Goal: Task Accomplishment & Management: Manage account settings

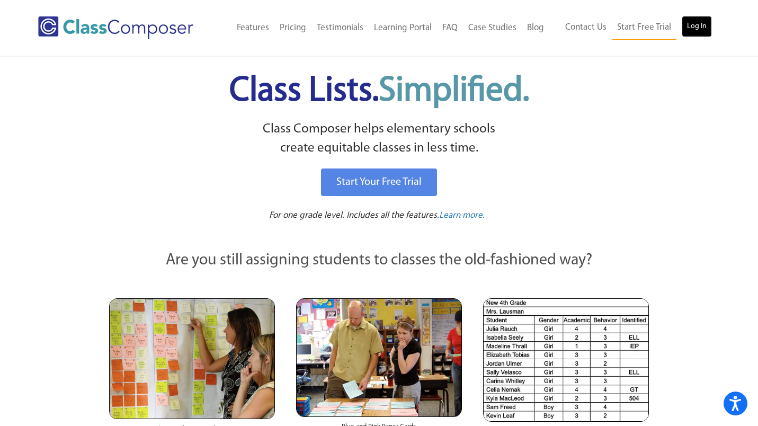
click at [697, 28] on link "Log In" at bounding box center [696, 26] width 30 height 21
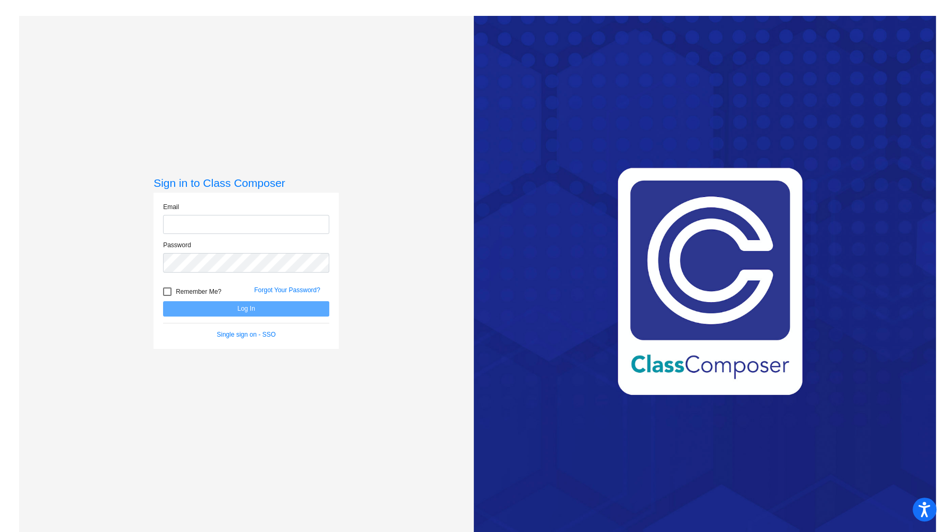
type input "[PERSON_NAME][EMAIL_ADDRESS][PERSON_NAME][DOMAIN_NAME]"
click at [256, 312] on button "Log In" at bounding box center [246, 308] width 166 height 15
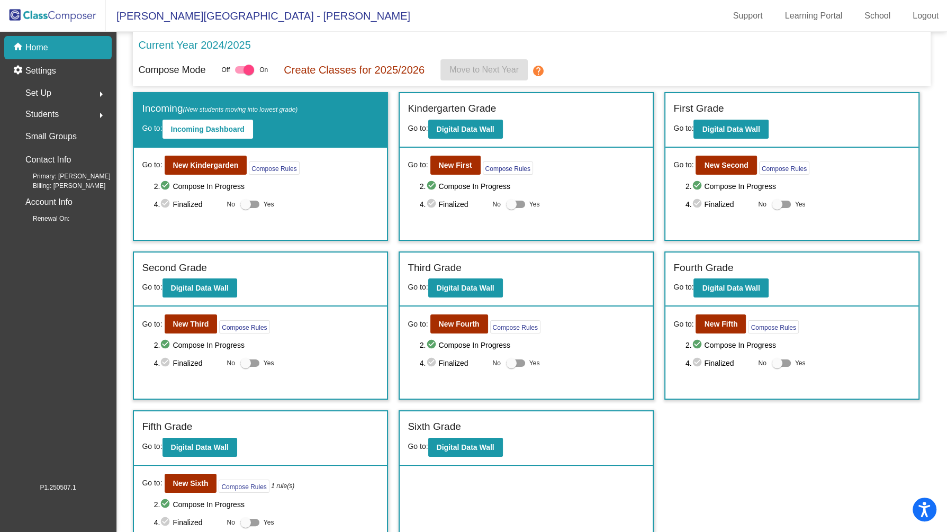
scroll to position [24, 0]
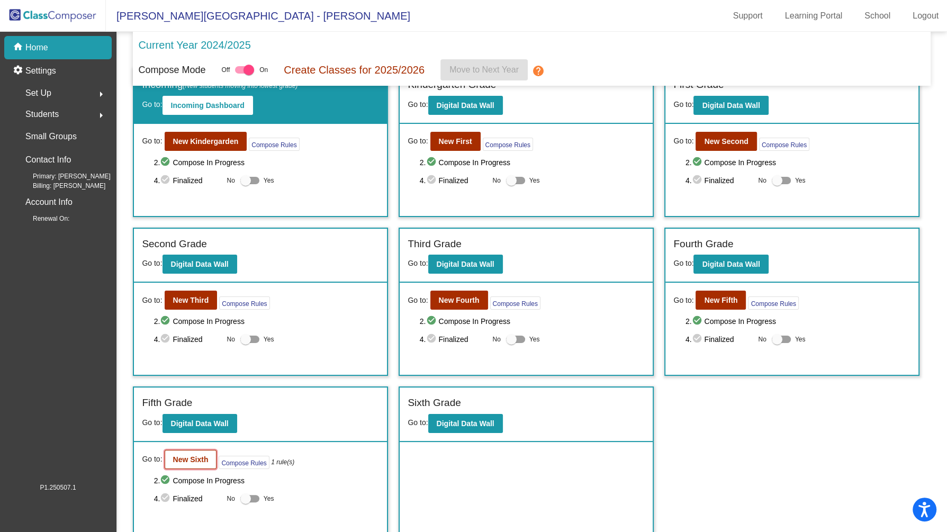
click at [189, 455] on b "New Sixth" at bounding box center [190, 459] width 35 height 8
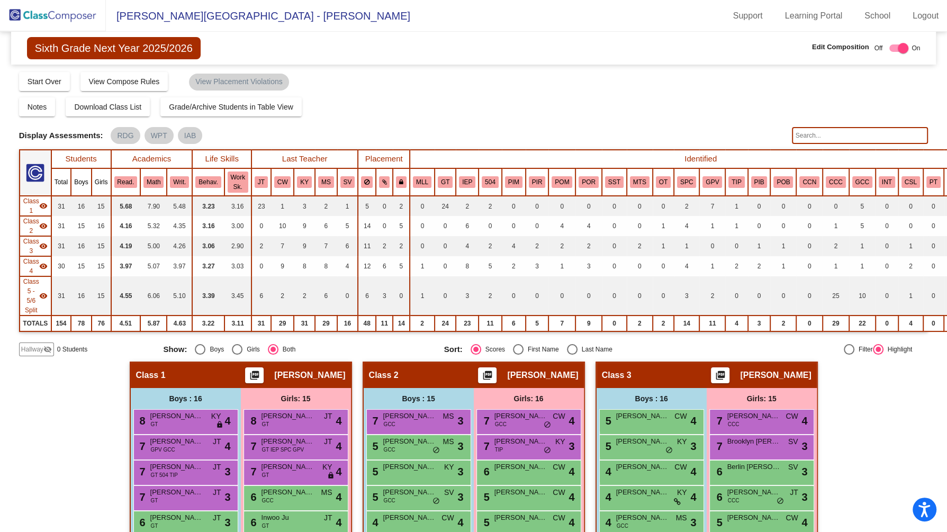
click at [419, 187] on th "MLL" at bounding box center [422, 182] width 25 height 28
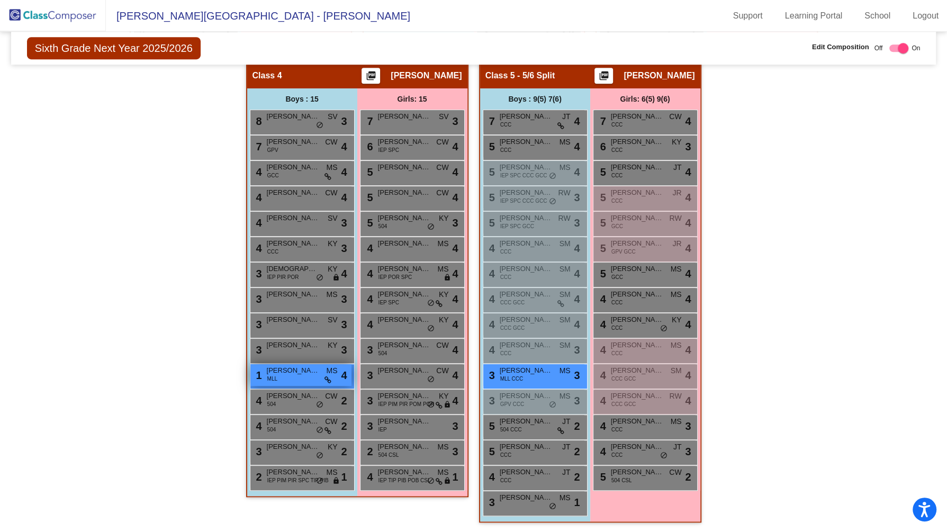
scroll to position [776, 0]
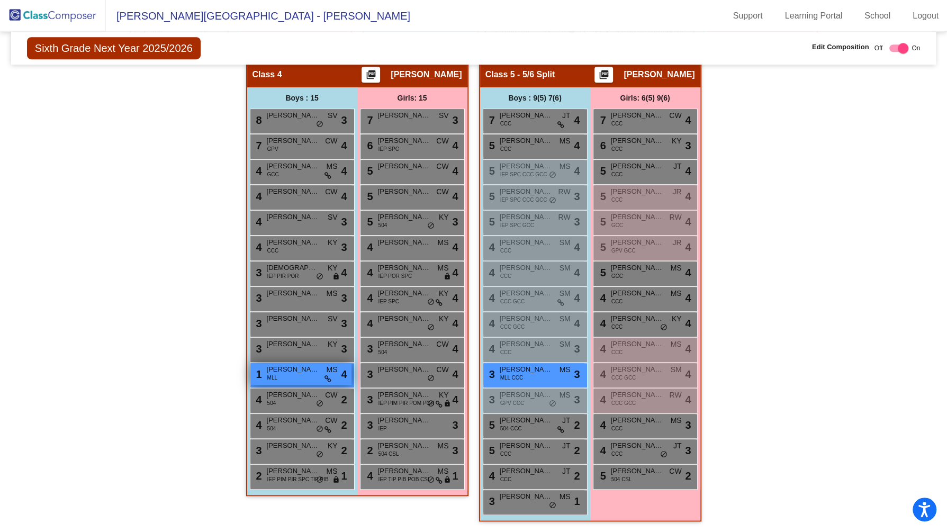
click at [312, 366] on span "[PERSON_NAME]" at bounding box center [293, 369] width 53 height 11
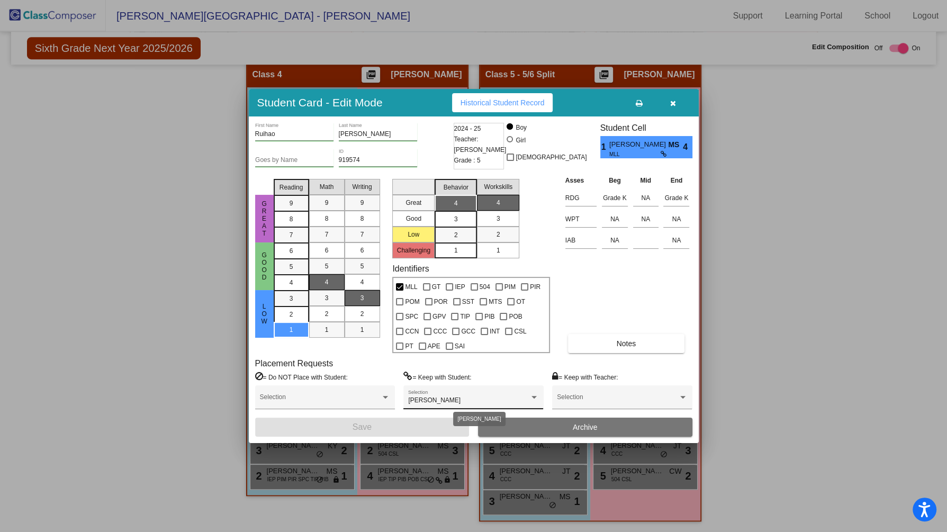
click at [531, 398] on div at bounding box center [534, 397] width 10 height 7
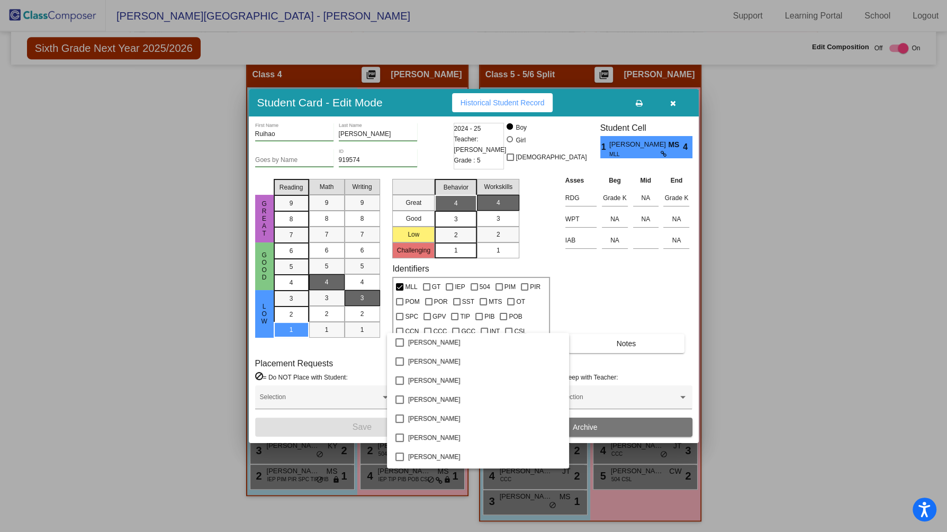
scroll to position [1028, 0]
click at [400, 399] on mat-pseudo-checkbox at bounding box center [400, 401] width 8 height 8
click at [365, 428] on div at bounding box center [473, 266] width 947 height 532
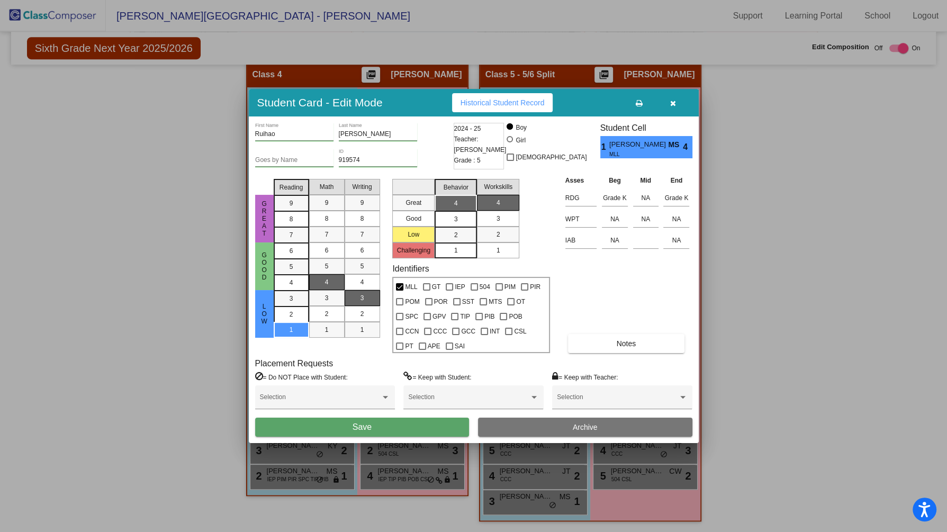
click at [365, 429] on span "Save" at bounding box center [362, 427] width 19 height 9
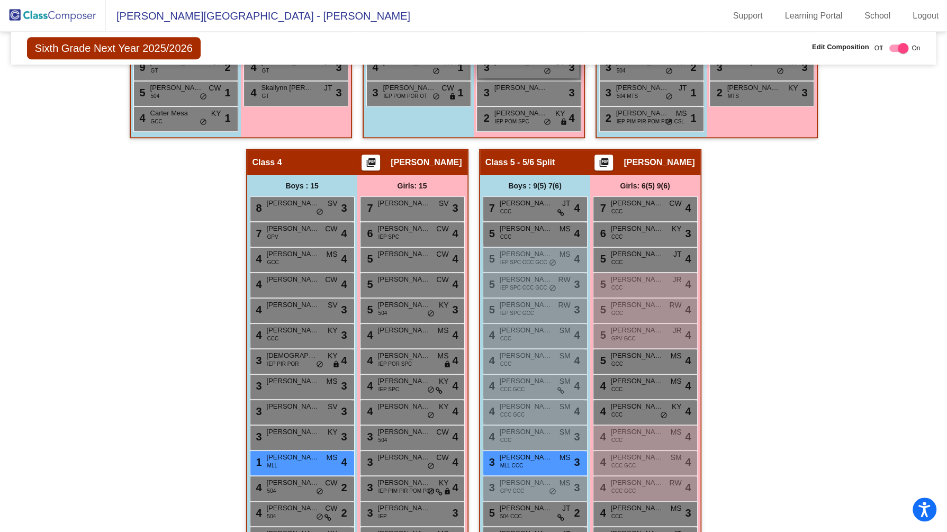
scroll to position [685, 0]
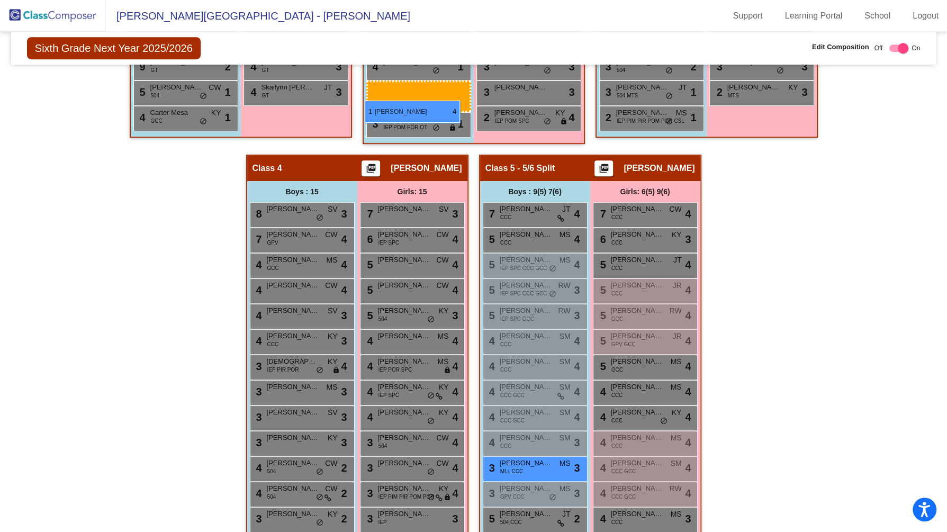
drag, startPoint x: 280, startPoint y: 463, endPoint x: 365, endPoint y: 100, distance: 372.5
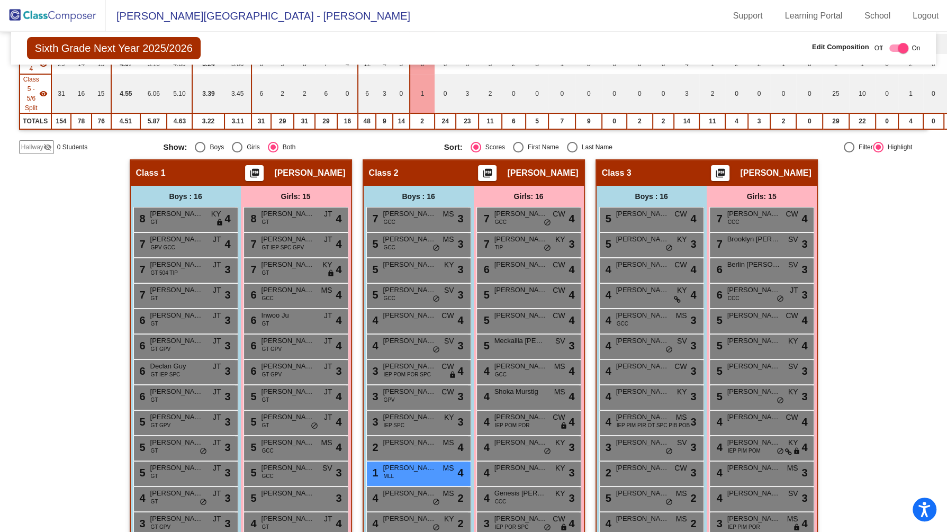
scroll to position [0, 0]
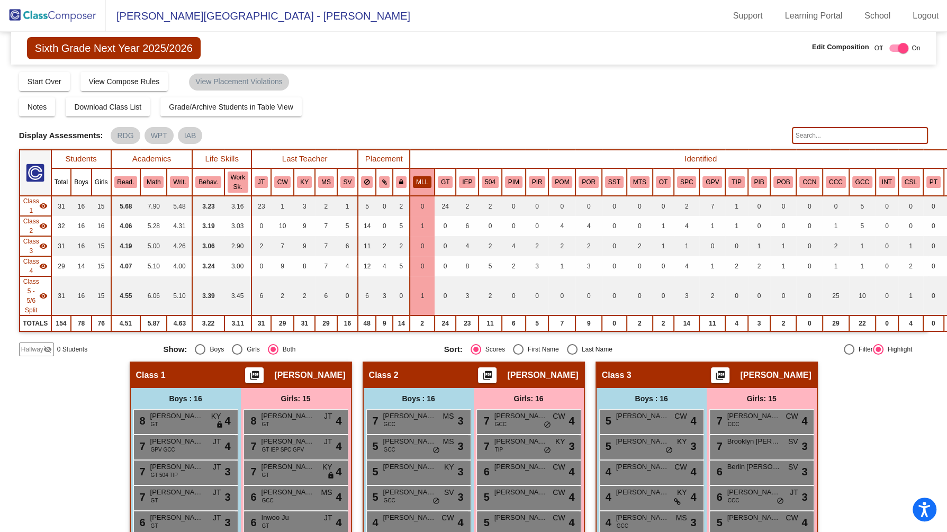
click at [417, 176] on button "MLL" at bounding box center [422, 182] width 19 height 12
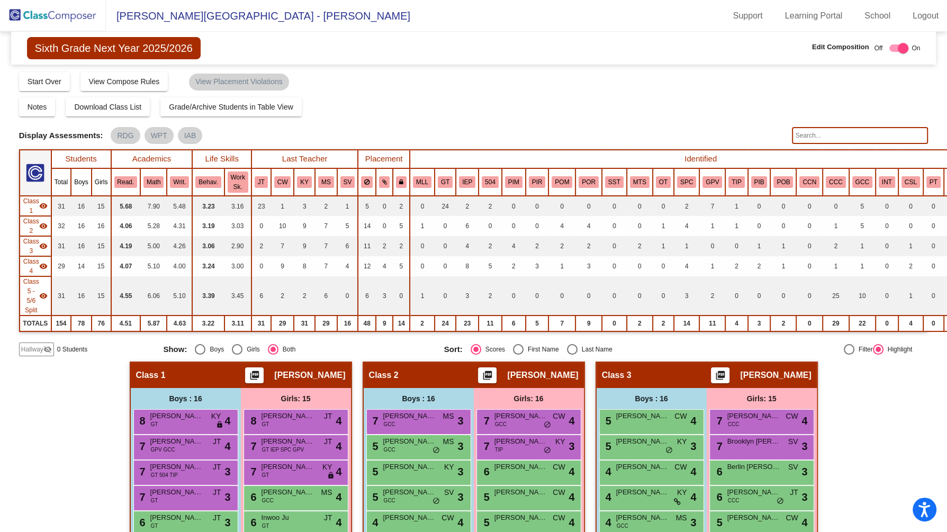
click at [40, 14] on img at bounding box center [53, 15] width 106 height 31
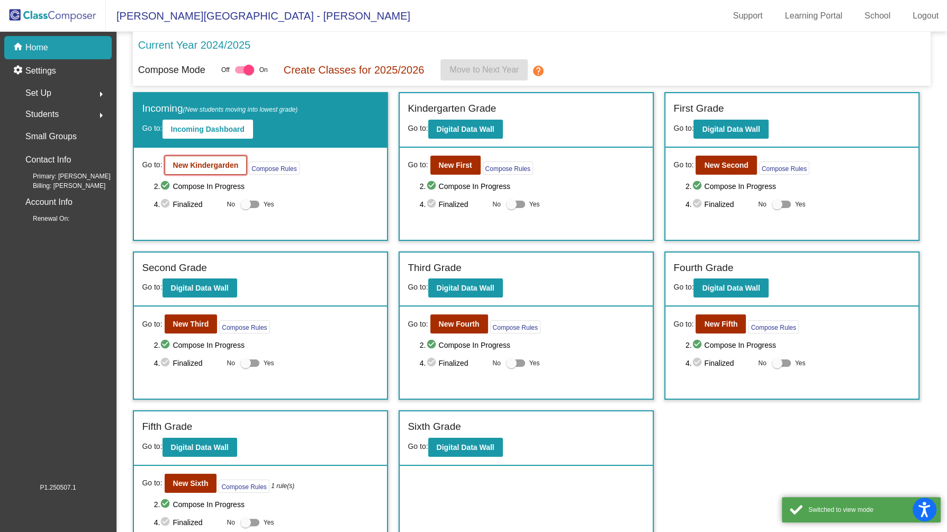
click at [209, 167] on b "New Kindergarden" at bounding box center [206, 165] width 66 height 8
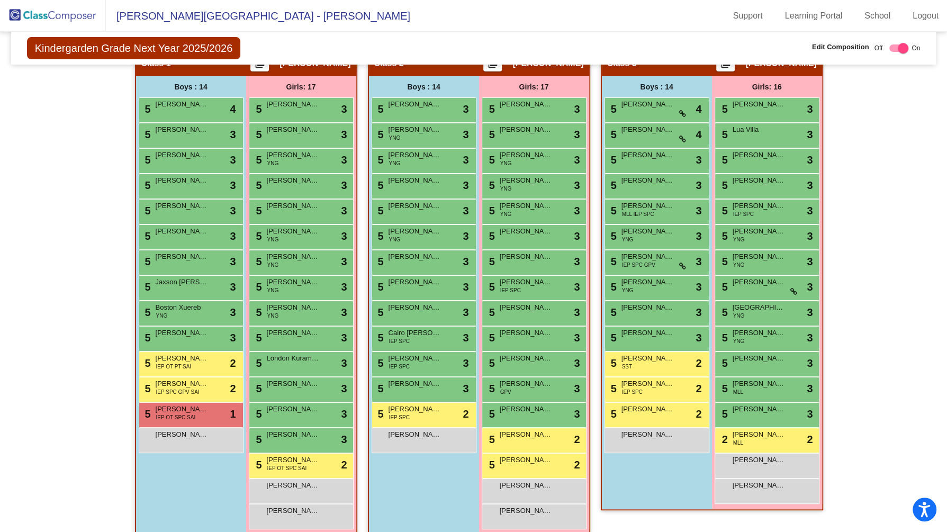
scroll to position [243, 0]
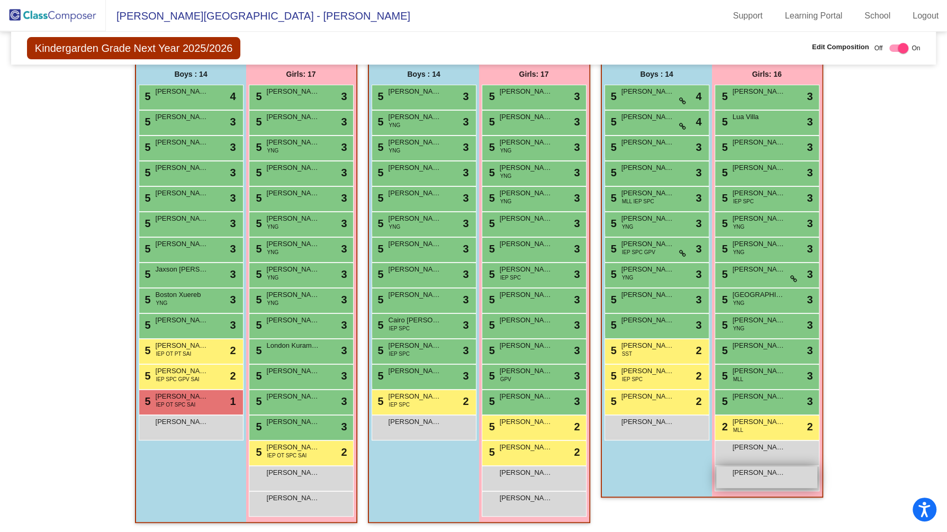
click at [772, 478] on div "Soriya Kith lock do_not_disturb_alt" at bounding box center [766, 477] width 101 height 22
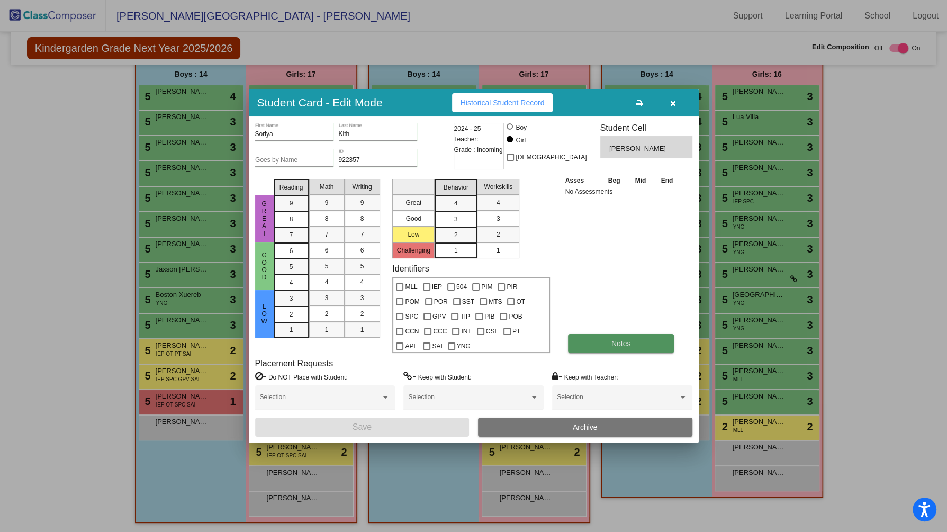
click at [636, 351] on button "Notes" at bounding box center [621, 343] width 106 height 19
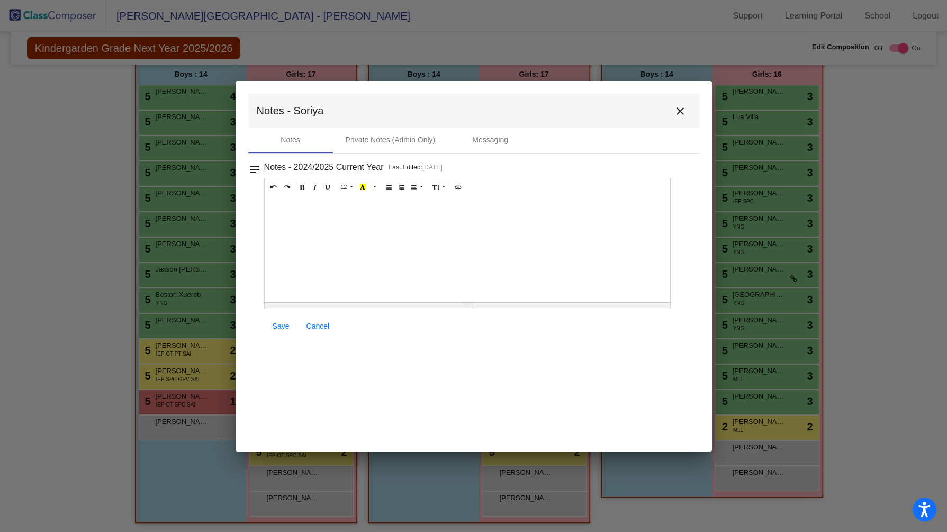
click at [297, 217] on div at bounding box center [468, 249] width 406 height 106
click at [281, 326] on span "Save" at bounding box center [281, 326] width 17 height 8
click at [679, 113] on mat-icon "close" at bounding box center [680, 111] width 13 height 13
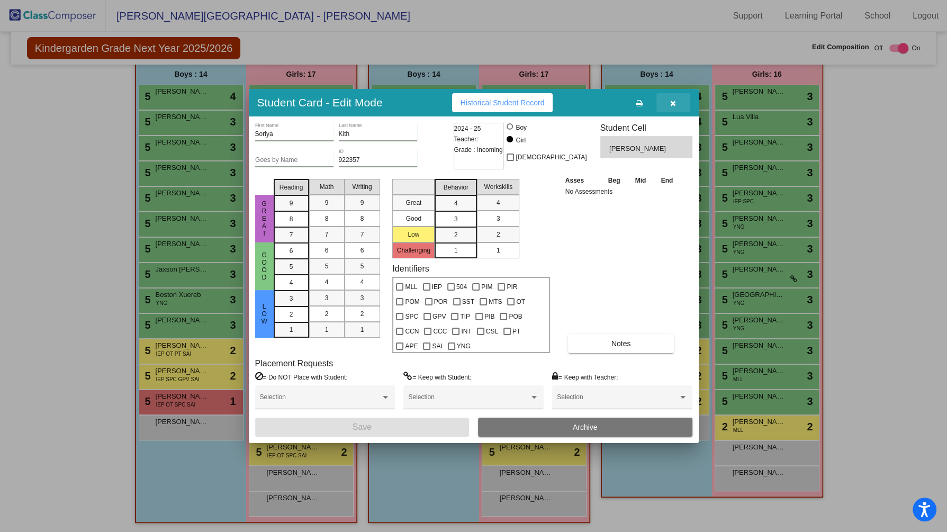
click at [675, 103] on icon "button" at bounding box center [673, 103] width 6 height 7
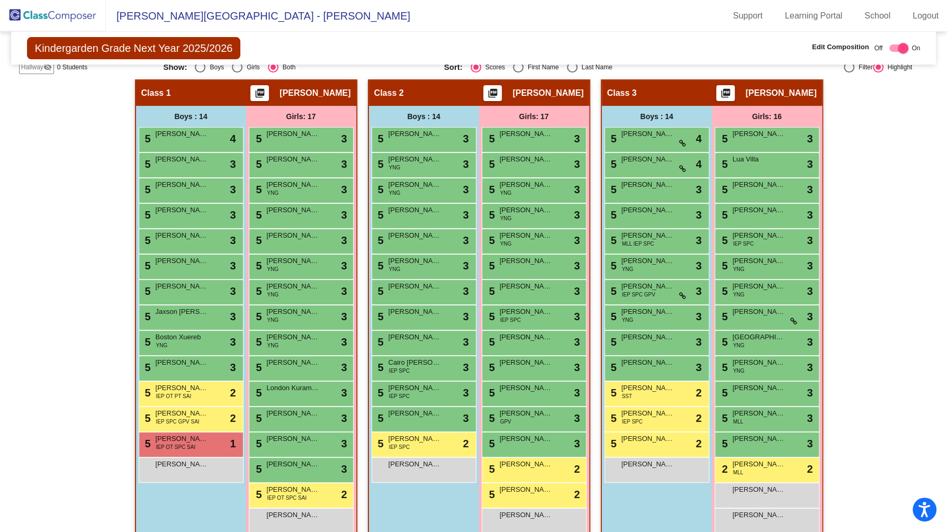
scroll to position [181, 0]
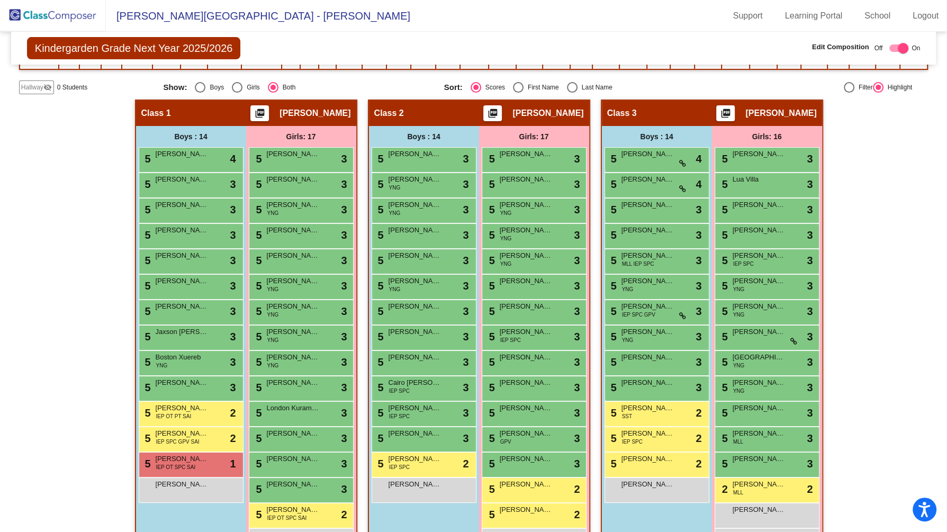
click at [69, 13] on img at bounding box center [53, 15] width 106 height 31
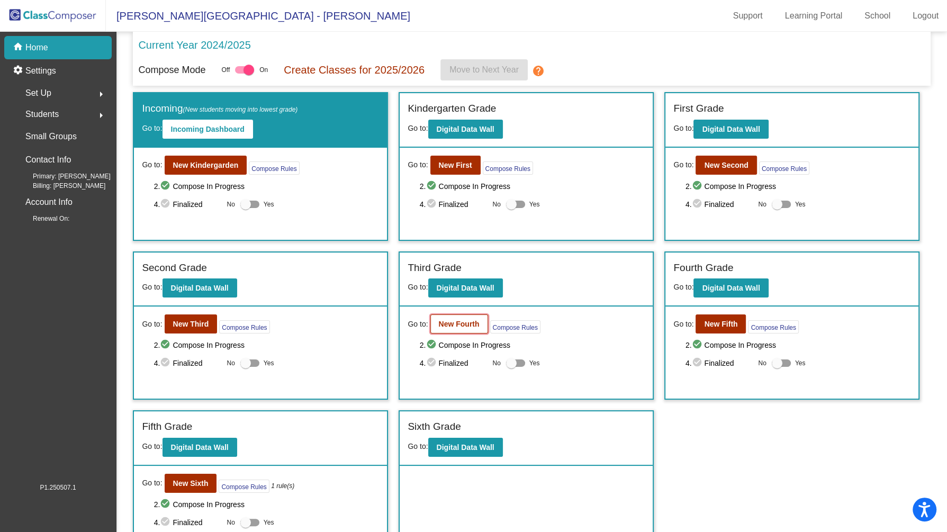
click at [465, 323] on b "New Fourth" at bounding box center [459, 324] width 41 height 8
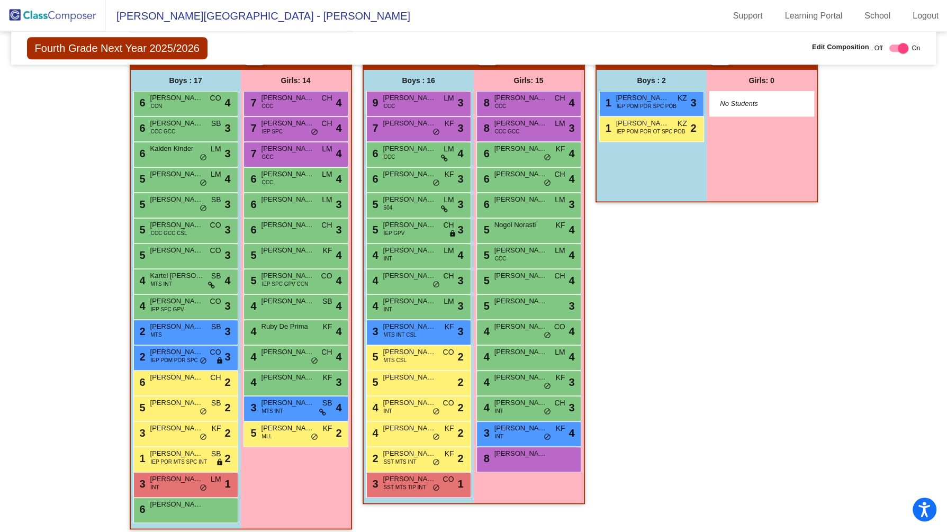
scroll to position [827, 0]
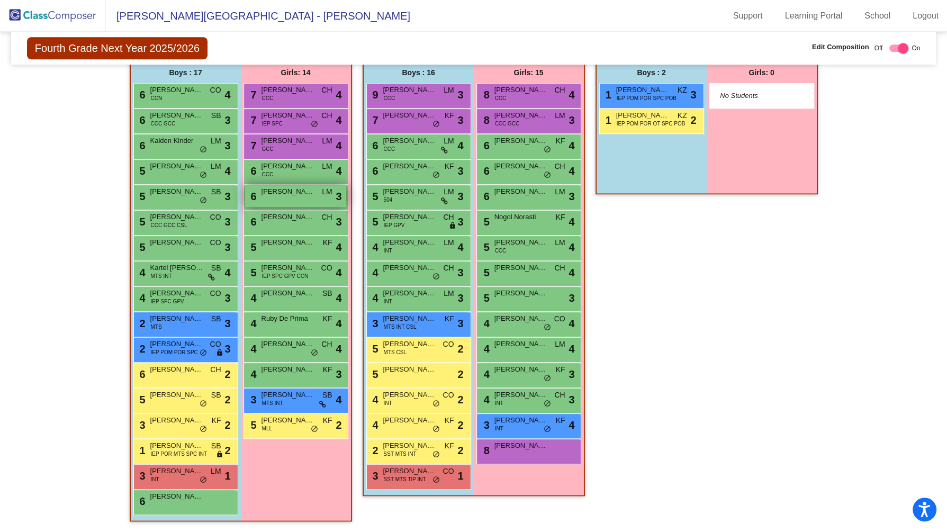
click at [286, 188] on span "Jane Loper" at bounding box center [288, 191] width 53 height 11
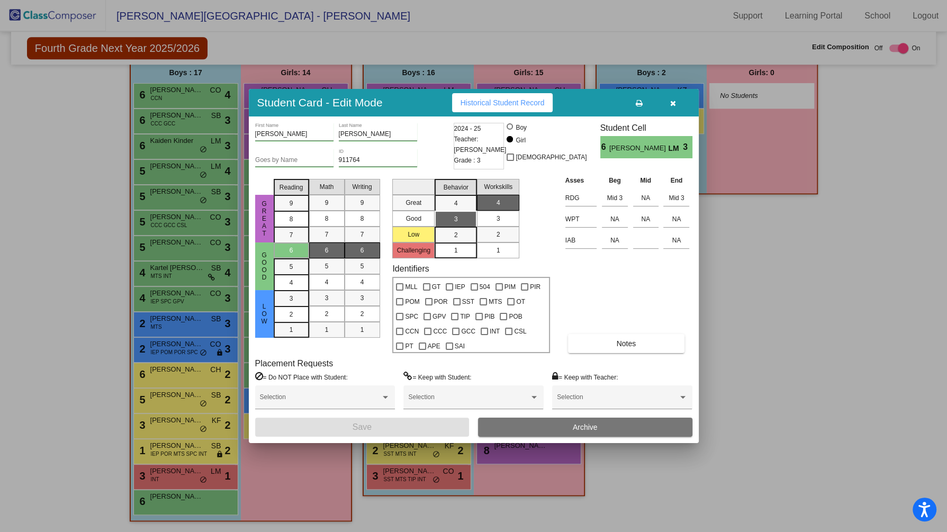
click at [581, 430] on span "Archive" at bounding box center [585, 427] width 25 height 8
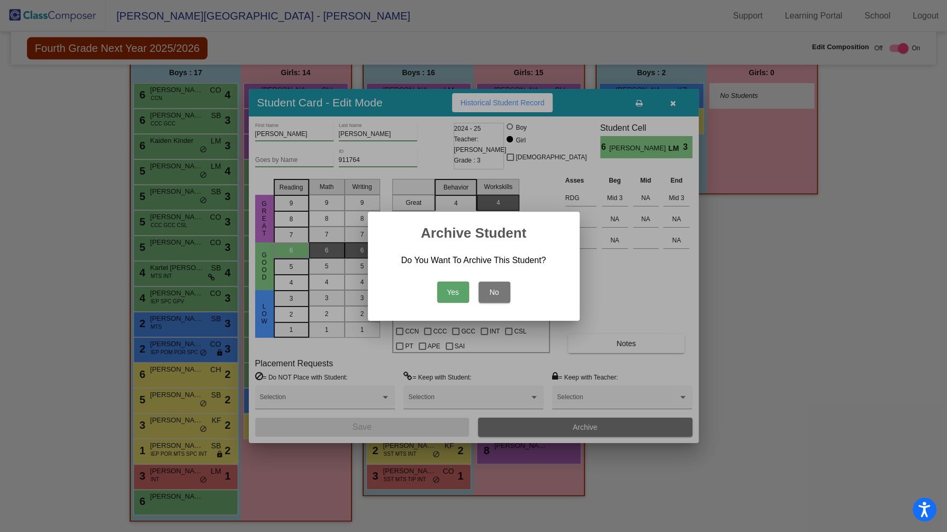
click at [452, 291] on button "Yes" at bounding box center [453, 292] width 32 height 21
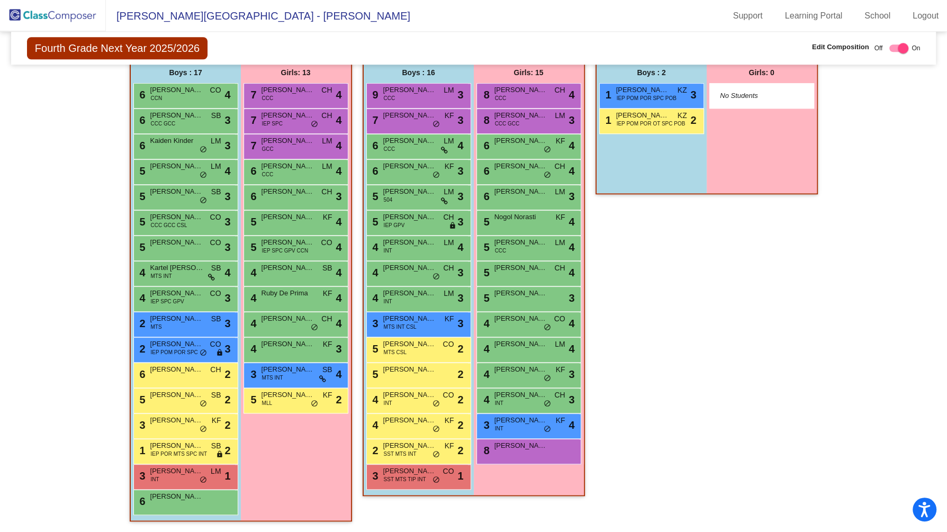
click at [71, 16] on img at bounding box center [53, 15] width 106 height 31
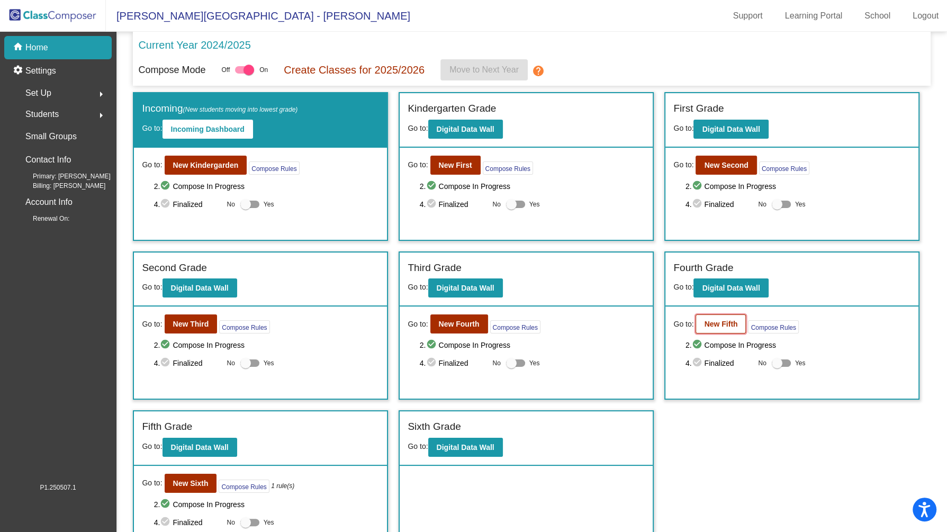
click at [712, 324] on b "New Fifth" at bounding box center [720, 324] width 33 height 8
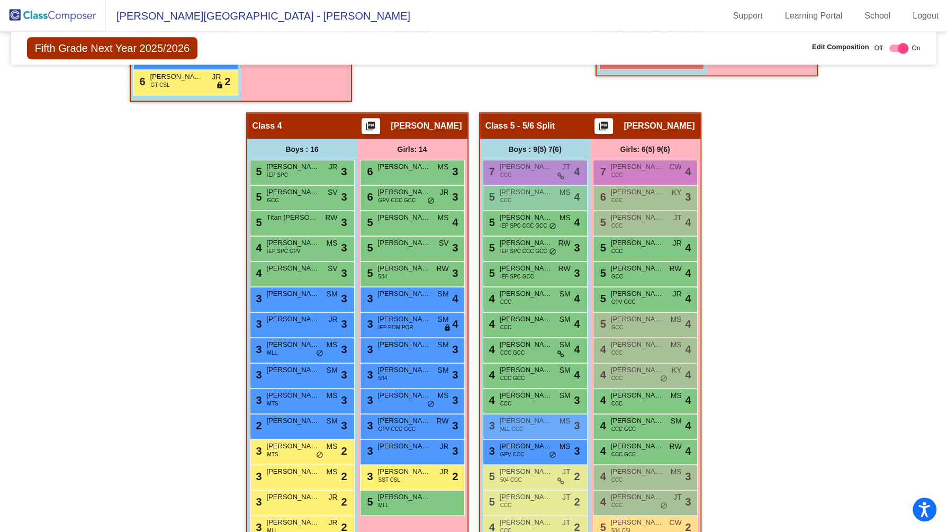
scroll to position [826, 0]
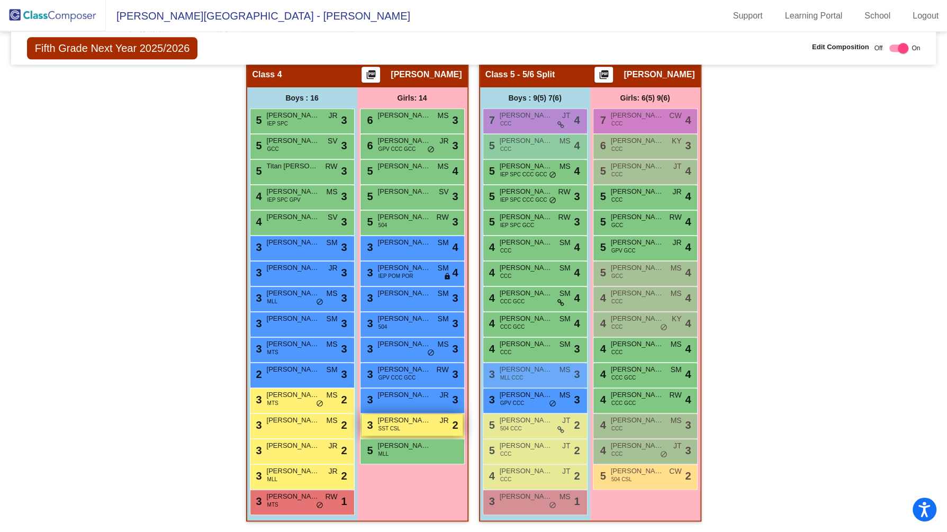
click at [410, 419] on span "Logan Pedraza" at bounding box center [404, 420] width 53 height 11
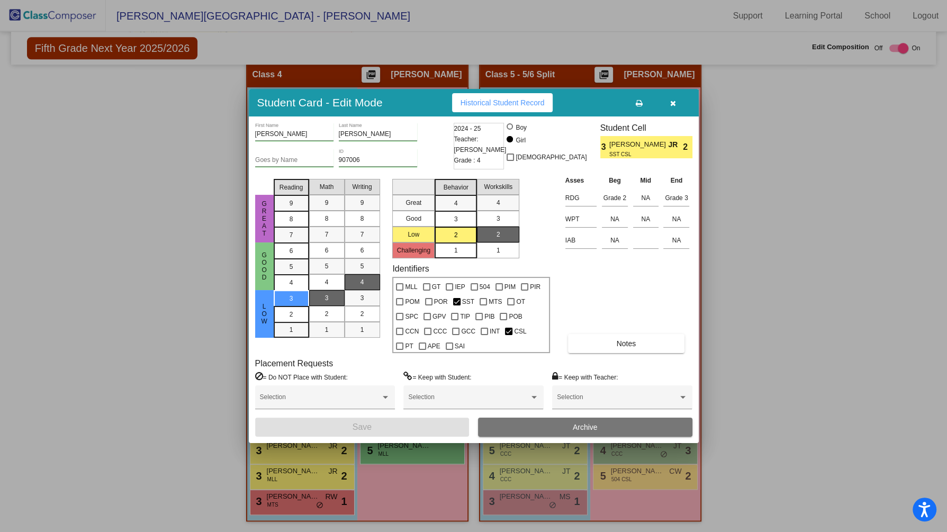
click at [561, 428] on button "Archive" at bounding box center [585, 427] width 214 height 19
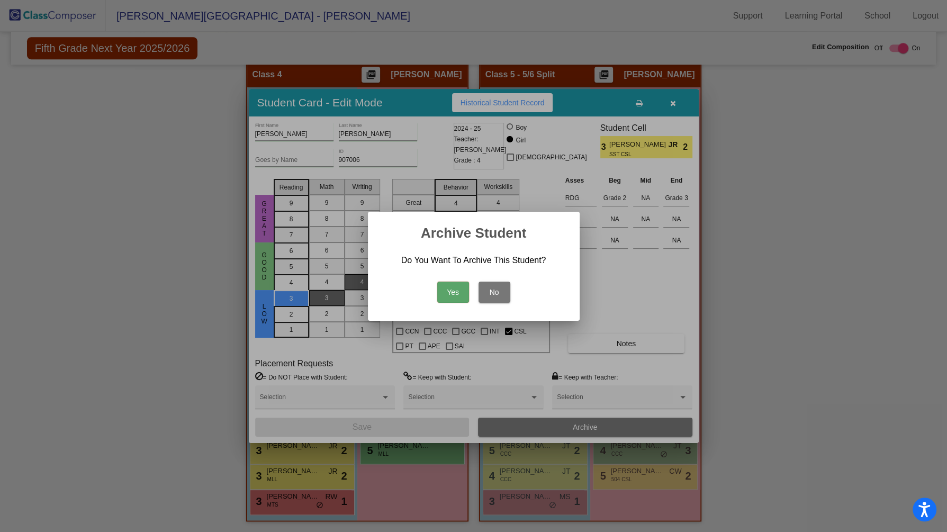
click at [451, 298] on button "Yes" at bounding box center [453, 292] width 32 height 21
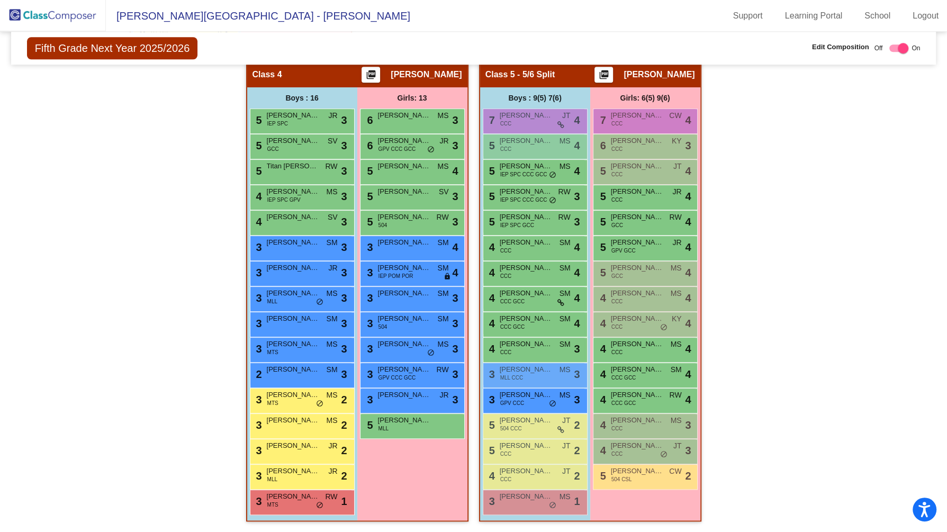
click at [71, 17] on img at bounding box center [53, 15] width 106 height 31
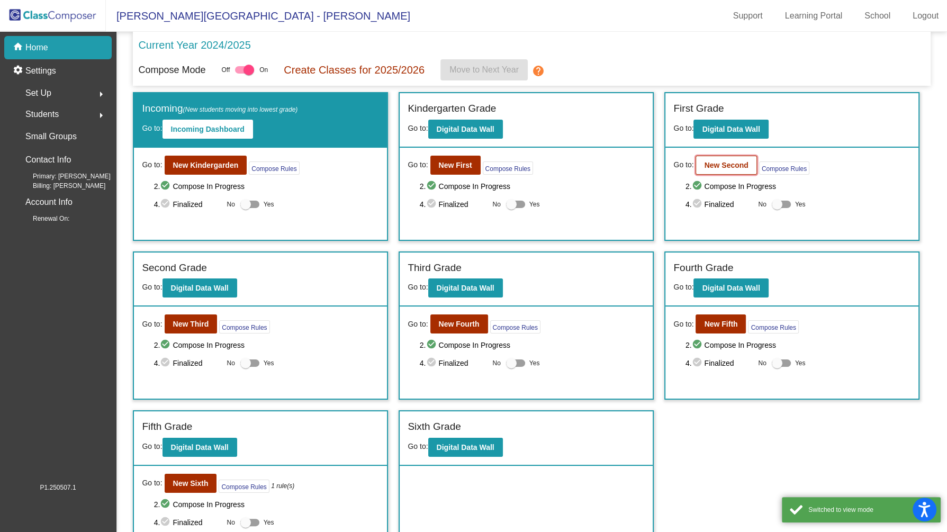
click at [710, 167] on b "New Second" at bounding box center [726, 165] width 44 height 8
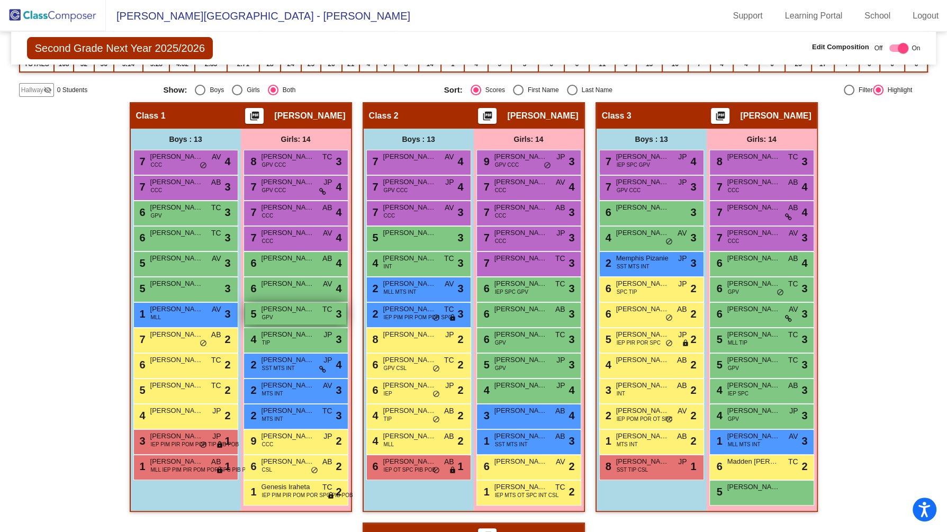
scroll to position [225, 0]
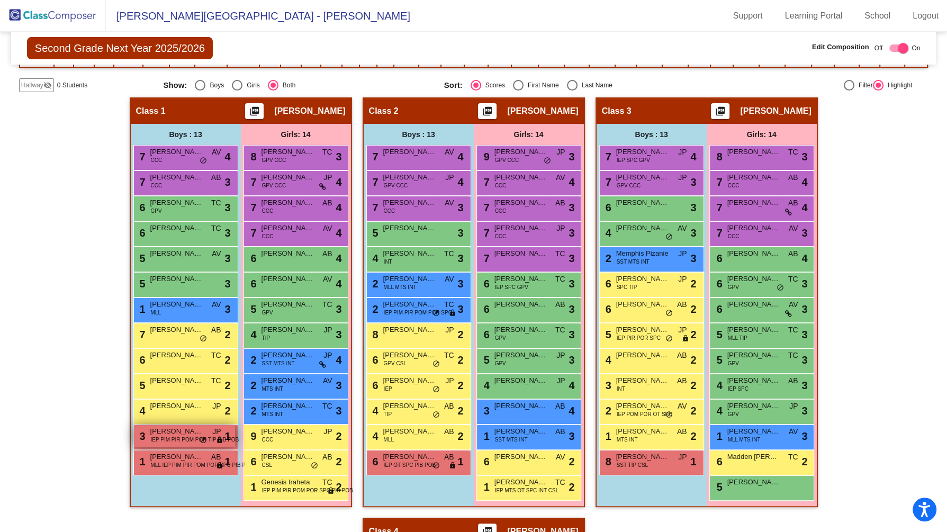
click at [178, 436] on span "IEP PIM PIR POM POR TIP PIB POB" at bounding box center [195, 440] width 88 height 8
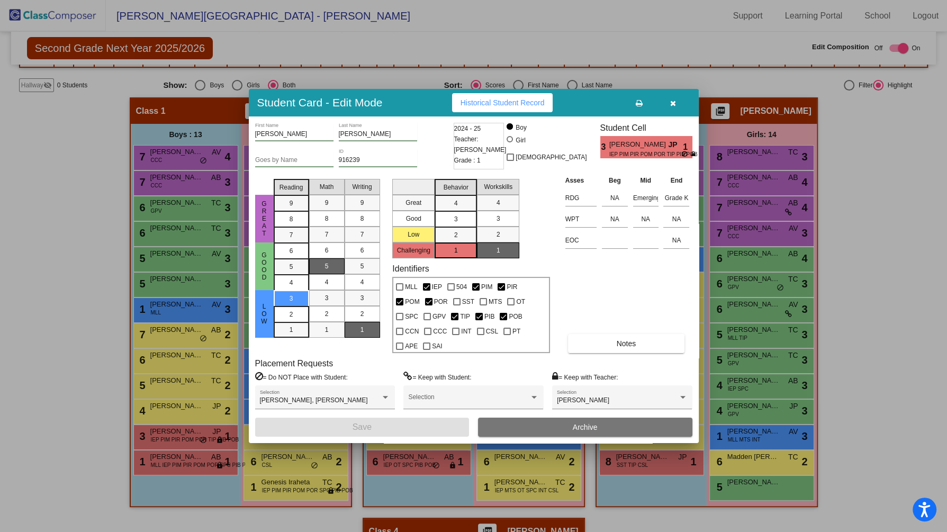
click at [606, 418] on button "Archive" at bounding box center [585, 427] width 214 height 19
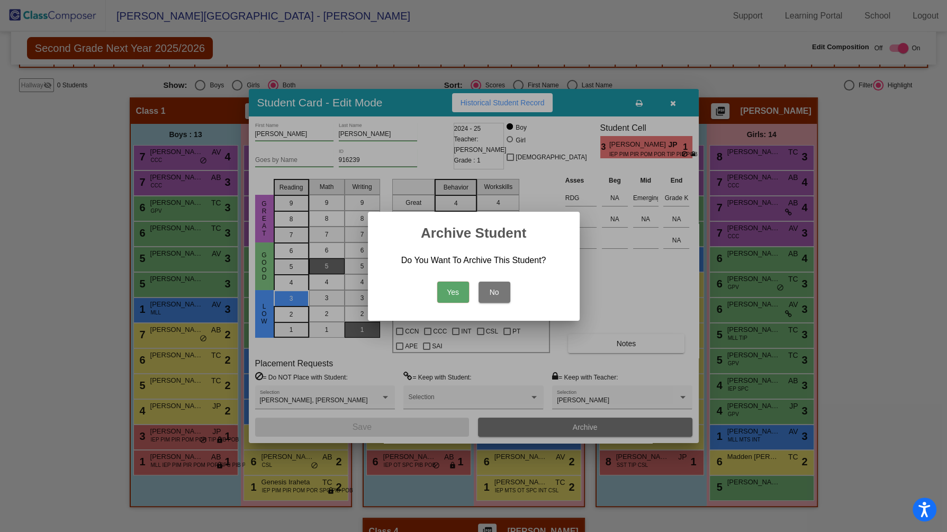
click at [452, 292] on button "Yes" at bounding box center [453, 292] width 32 height 21
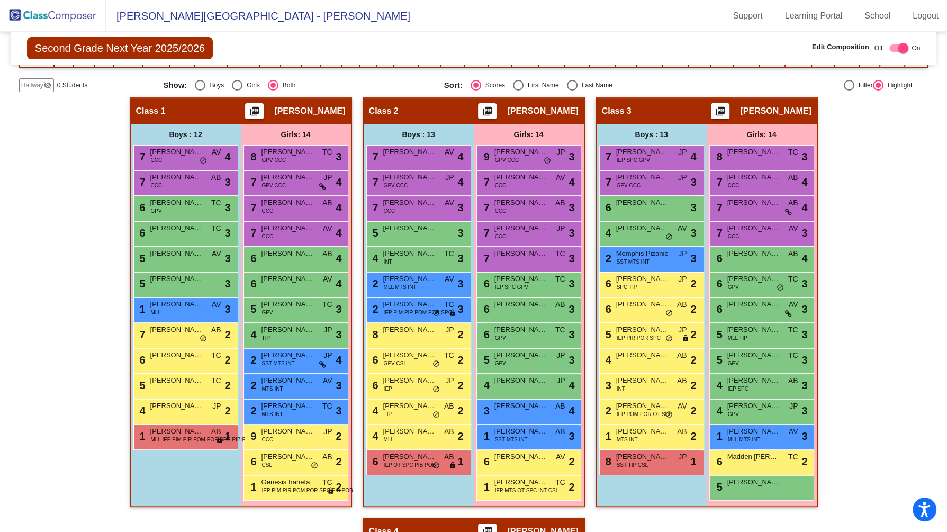
scroll to position [0, 0]
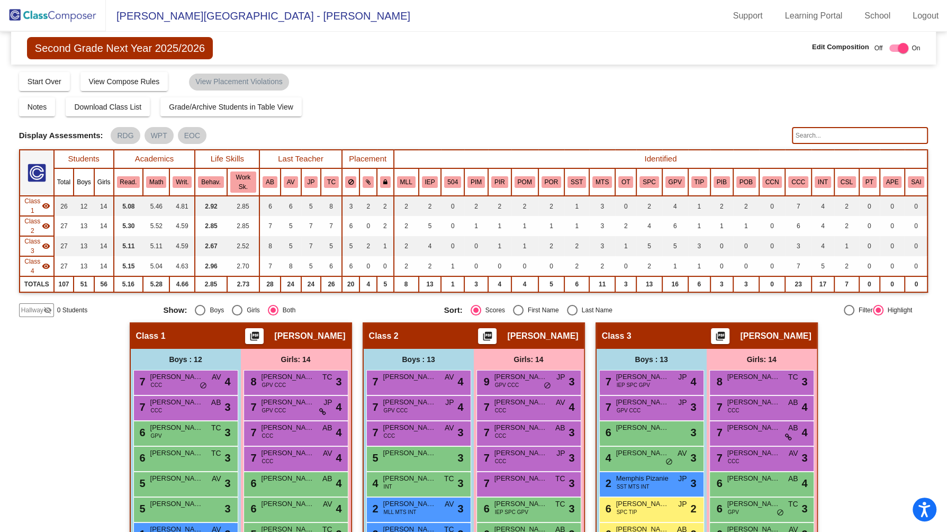
click at [79, 15] on img at bounding box center [53, 15] width 106 height 31
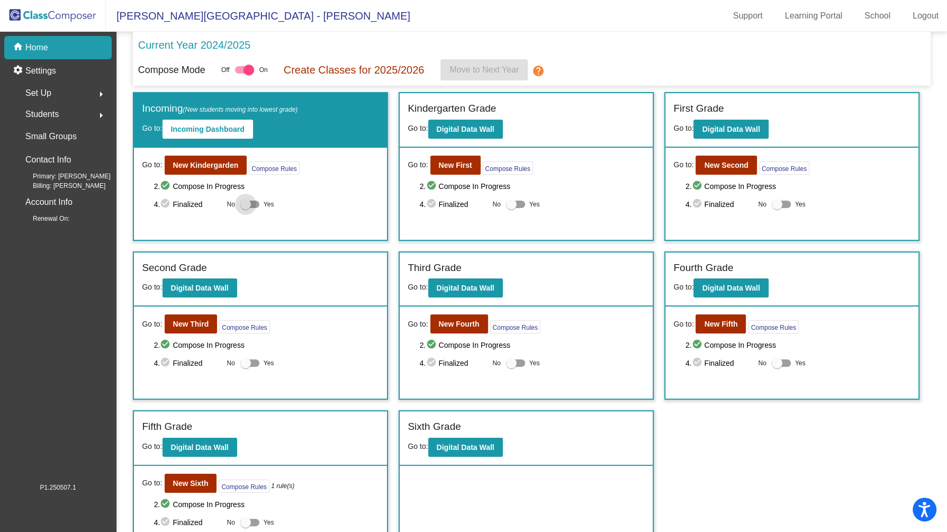
click at [244, 206] on div at bounding box center [245, 204] width 11 height 11
click at [245, 208] on input "Yes" at bounding box center [245, 208] width 1 height 1
checkbox input "true"
click at [507, 203] on div at bounding box center [511, 204] width 11 height 11
click at [511, 208] on input "Yes" at bounding box center [511, 208] width 1 height 1
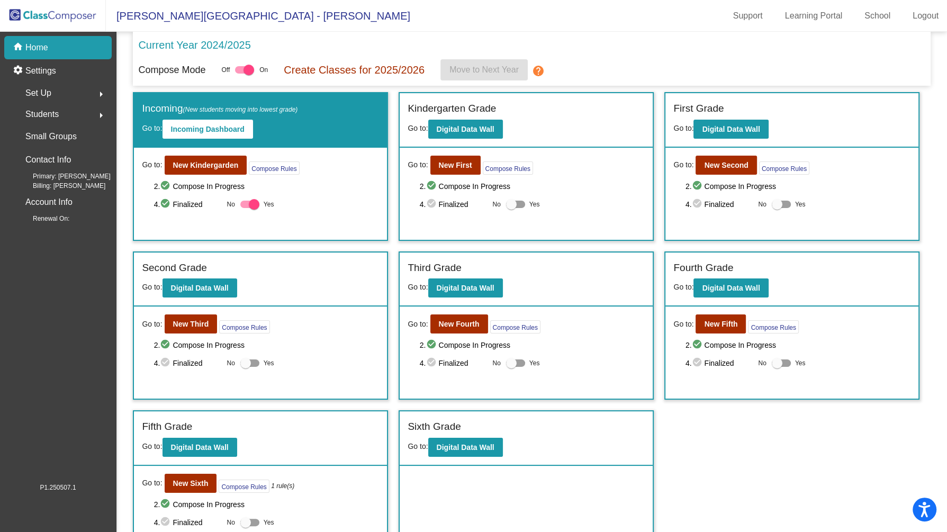
checkbox input "true"
click at [775, 205] on div at bounding box center [777, 204] width 11 height 11
click at [777, 208] on input "Yes" at bounding box center [777, 208] width 1 height 1
checkbox input "true"
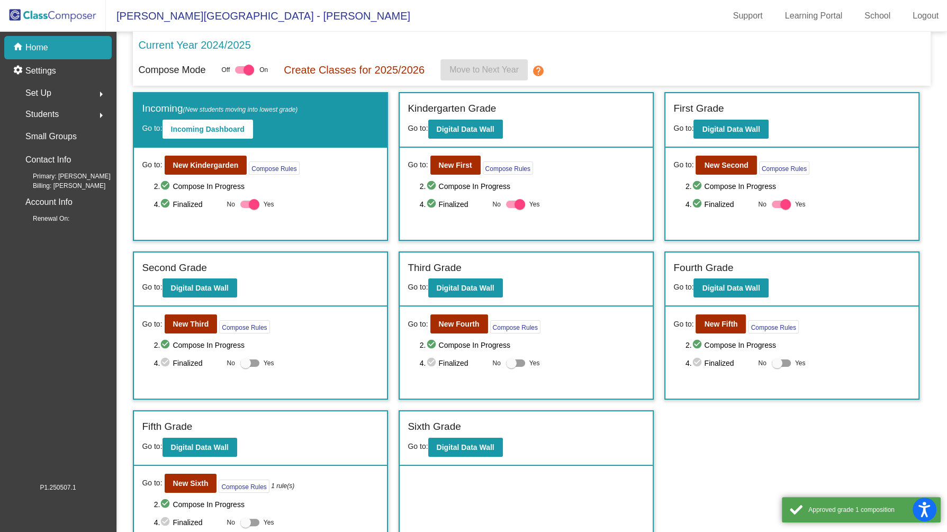
click at [774, 362] on div at bounding box center [777, 363] width 11 height 11
click at [777, 367] on input "Yes" at bounding box center [777, 367] width 1 height 1
checkbox input "true"
click at [514, 361] on div at bounding box center [511, 363] width 11 height 11
click at [511, 367] on input "Yes" at bounding box center [511, 367] width 1 height 1
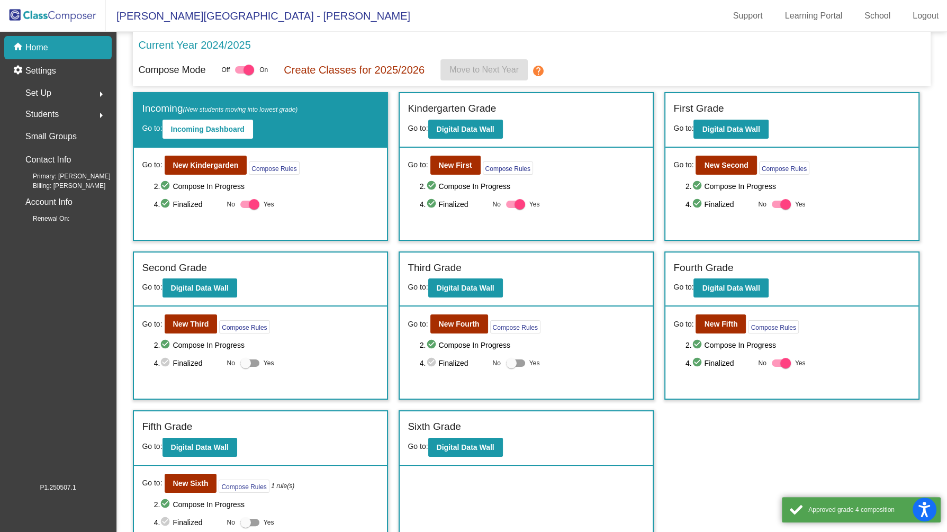
checkbox input "true"
click at [248, 361] on div at bounding box center [245, 363] width 11 height 11
click at [246, 367] on input "Yes" at bounding box center [245, 367] width 1 height 1
checkbox input "true"
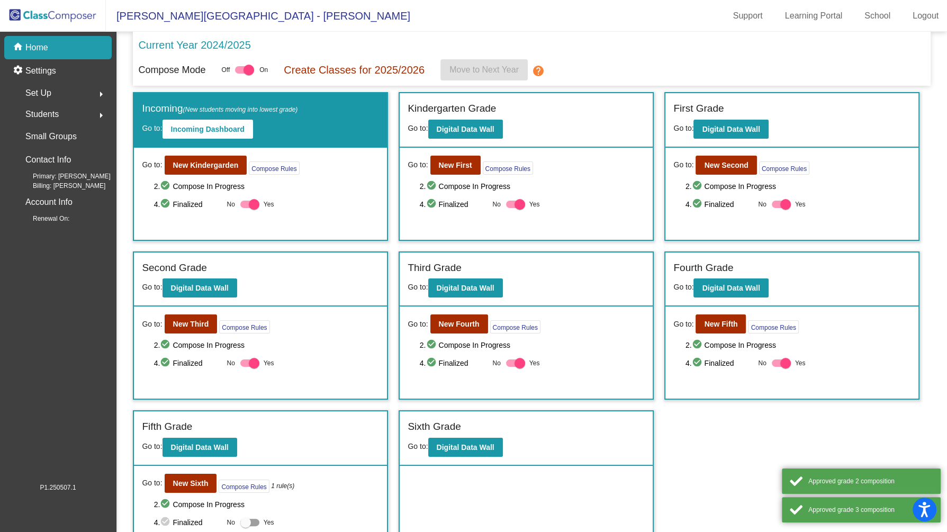
scroll to position [24, 0]
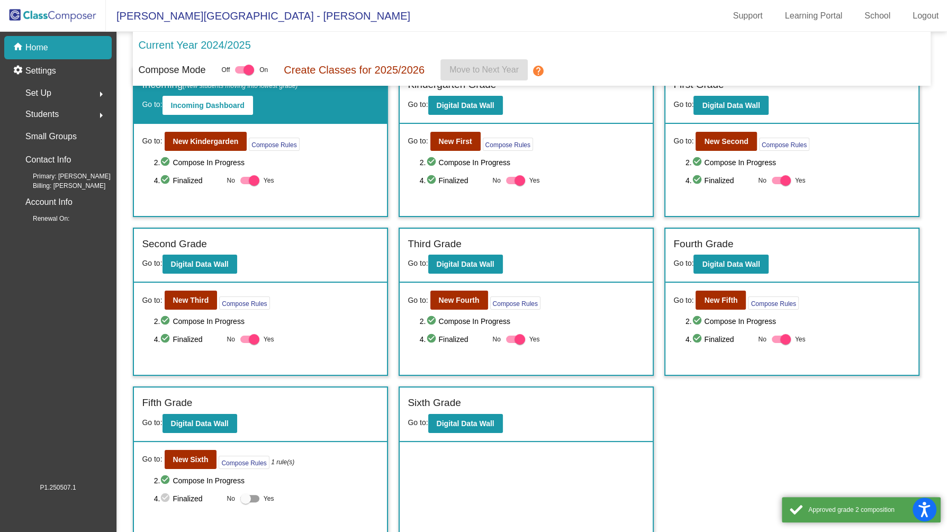
click at [247, 495] on div at bounding box center [245, 498] width 11 height 11
click at [246, 502] on input "Yes" at bounding box center [245, 502] width 1 height 1
checkbox input "true"
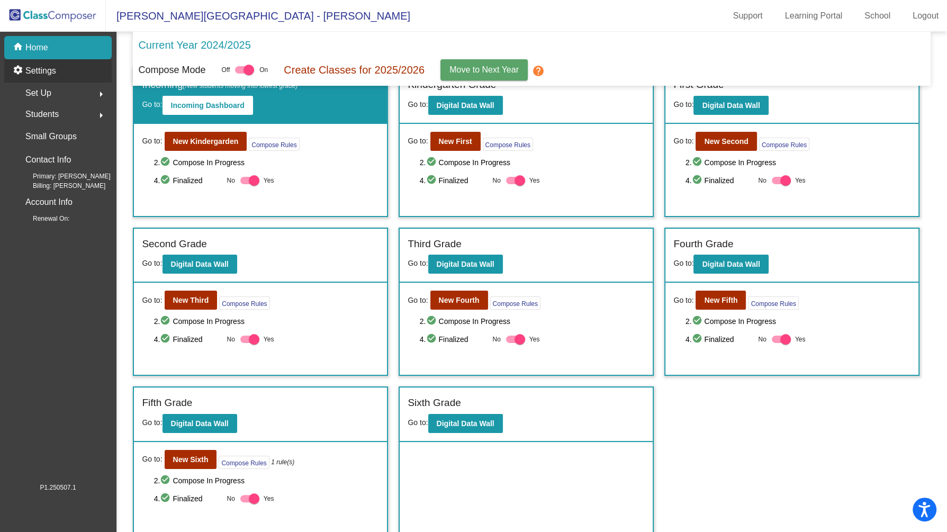
click at [40, 71] on p "Settings" at bounding box center [40, 71] width 31 height 13
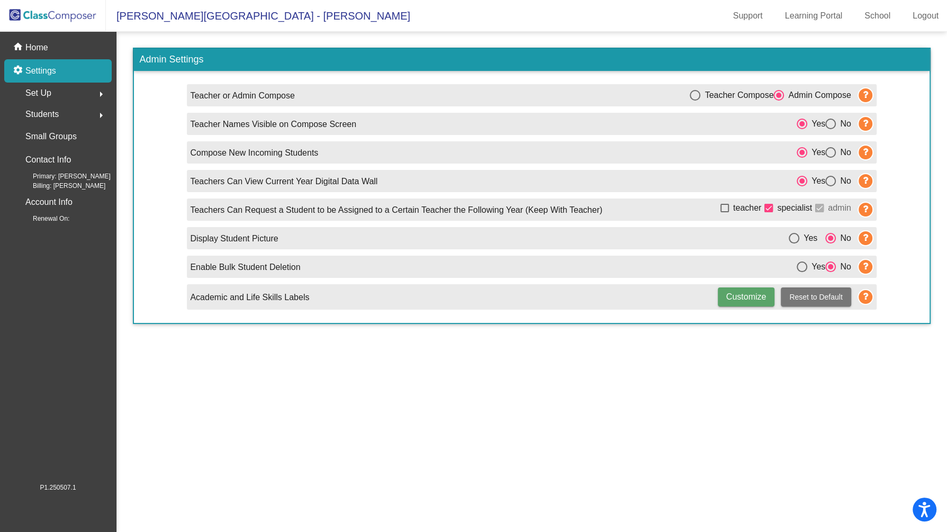
click at [537, 466] on mat-sidenav-content "Admin Settings Teacher or Admin Compose Teacher Compose Admin Compose Teacher N…" at bounding box center [531, 282] width 831 height 500
click at [32, 49] on p "Home" at bounding box center [36, 47] width 23 height 13
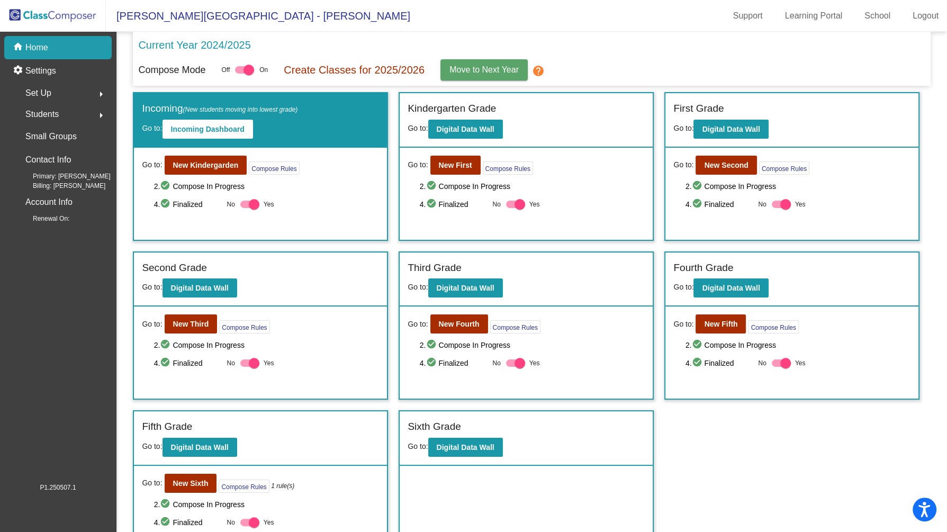
click at [543, 70] on mat-icon "help" at bounding box center [538, 71] width 13 height 13
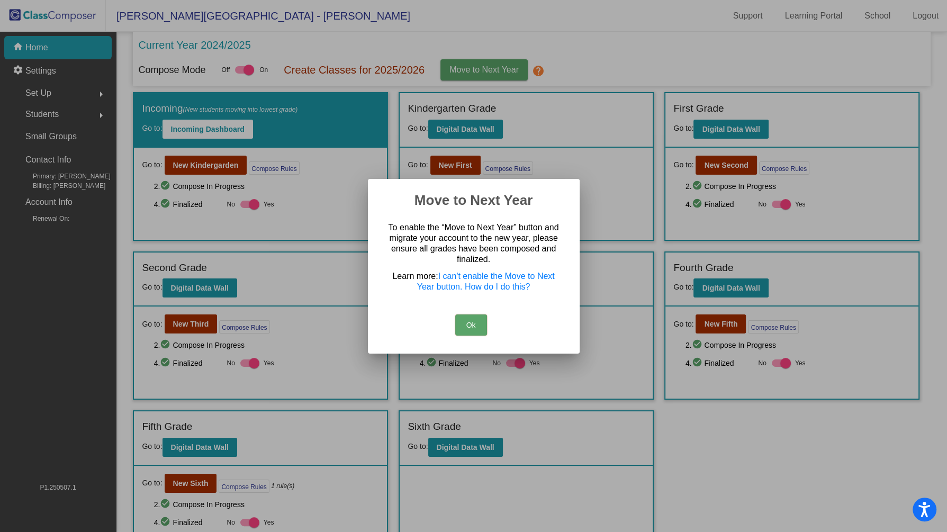
click at [468, 328] on button "Ok" at bounding box center [471, 325] width 32 height 21
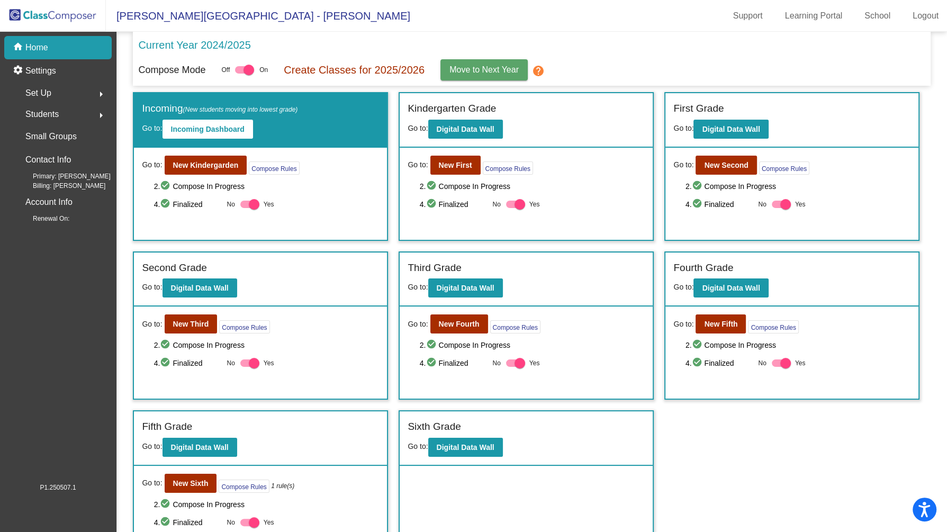
click at [254, 203] on div at bounding box center [254, 204] width 11 height 11
click at [246, 208] on input "Yes" at bounding box center [245, 208] width 1 height 1
checkbox input "false"
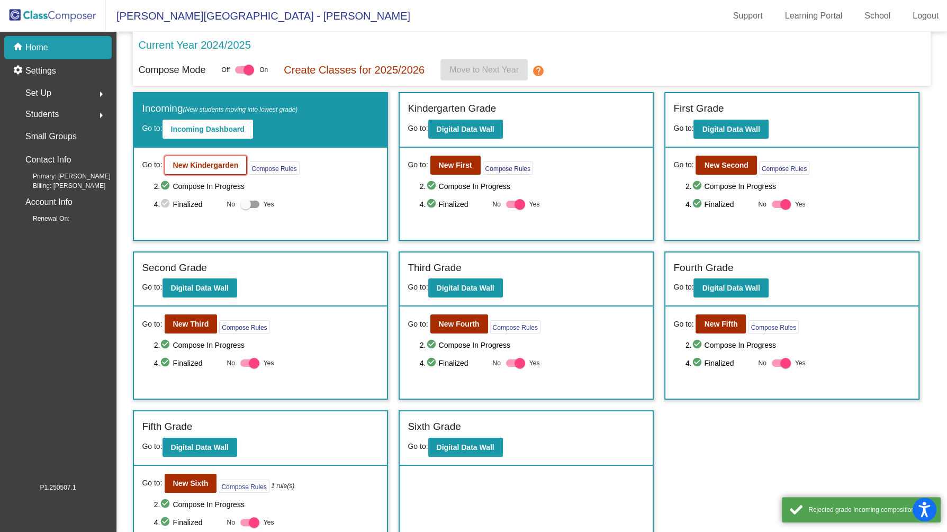
click at [213, 165] on b "New Kindergarden" at bounding box center [206, 165] width 66 height 8
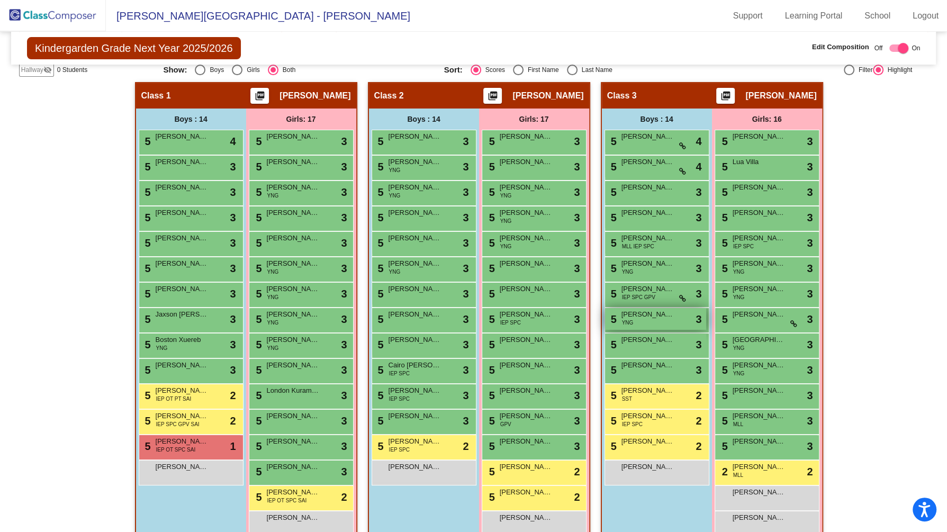
scroll to position [222, 0]
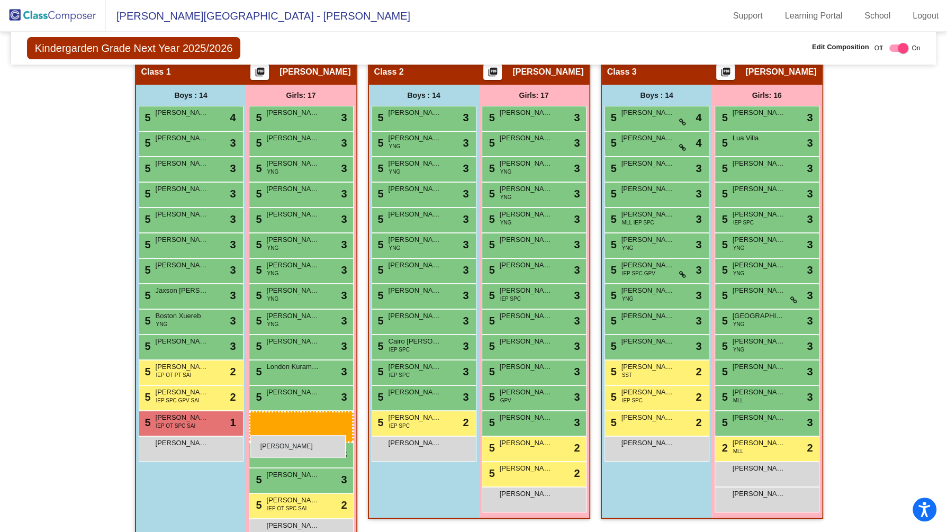
drag, startPoint x: 515, startPoint y: 495, endPoint x: 250, endPoint y: 435, distance: 271.3
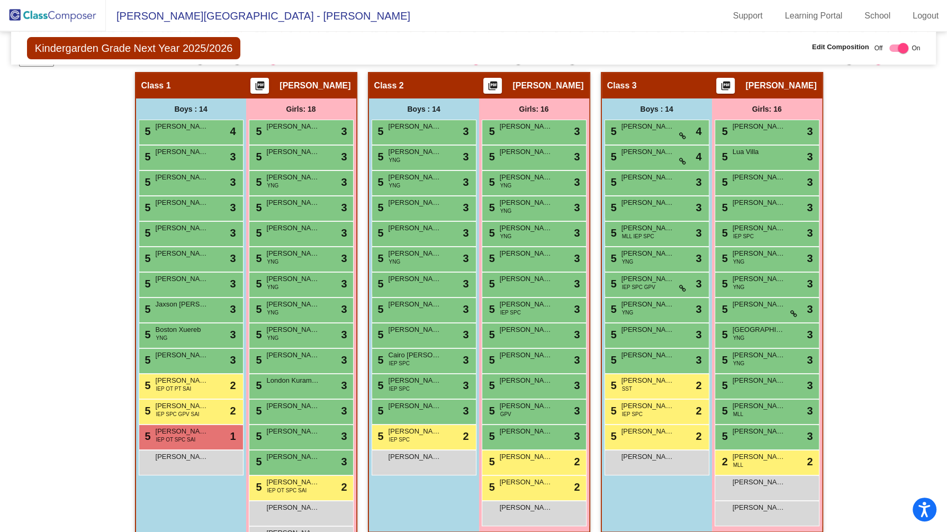
scroll to position [209, 0]
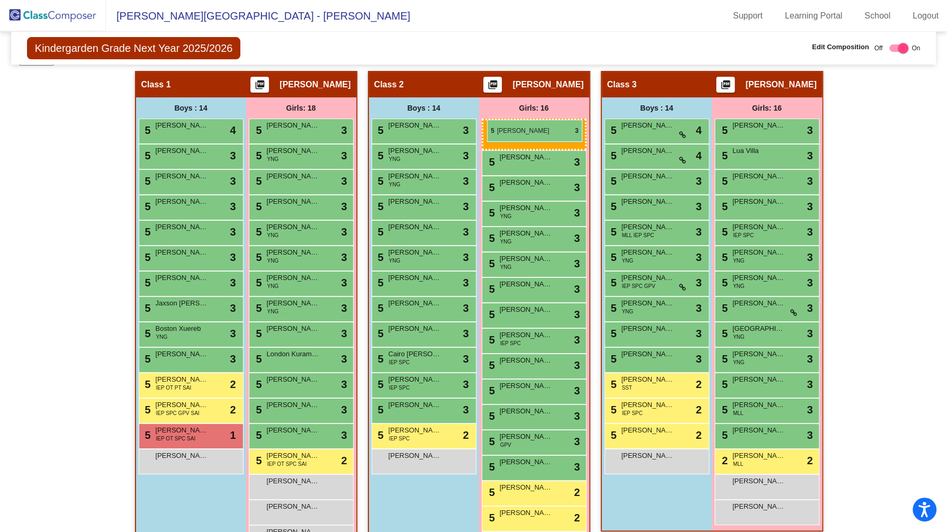
drag, startPoint x: 300, startPoint y: 154, endPoint x: 487, endPoint y: 120, distance: 190.0
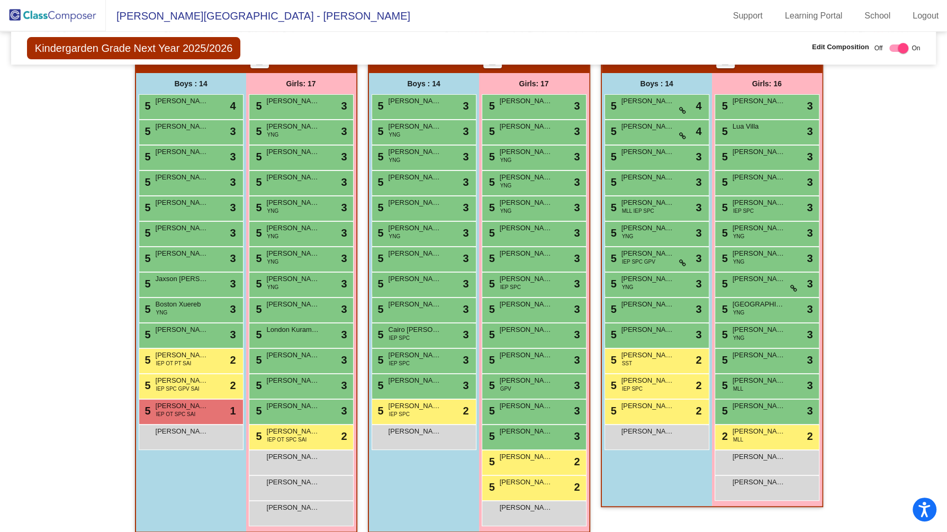
scroll to position [241, 0]
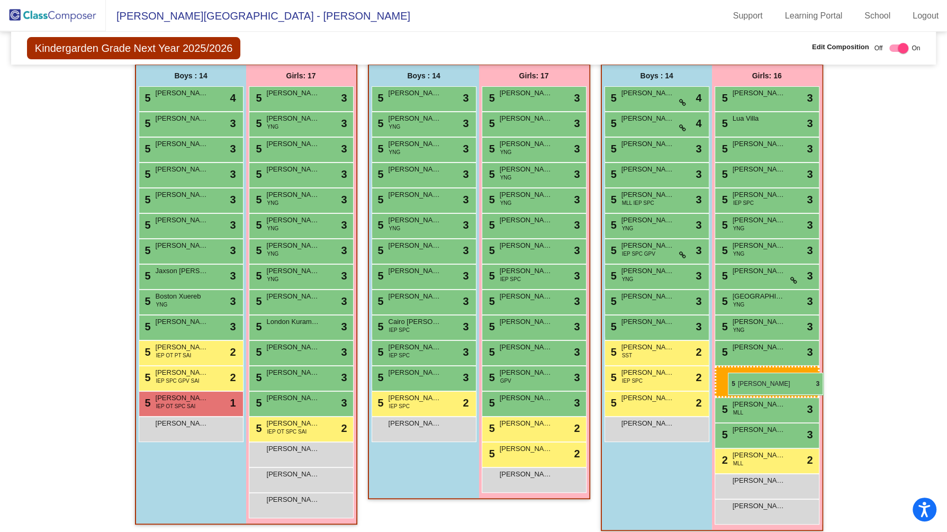
drag, startPoint x: 506, startPoint y: 423, endPoint x: 728, endPoint y: 373, distance: 227.5
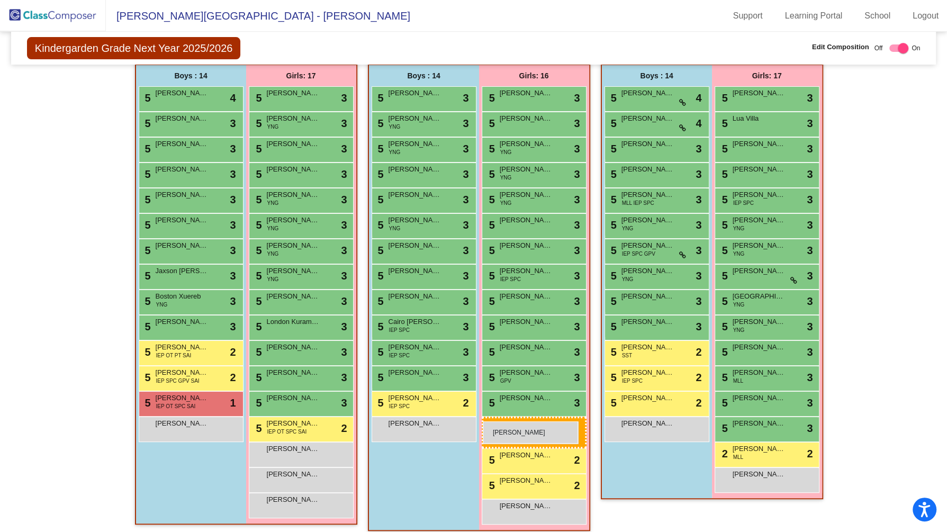
drag, startPoint x: 741, startPoint y: 502, endPoint x: 484, endPoint y: 419, distance: 269.9
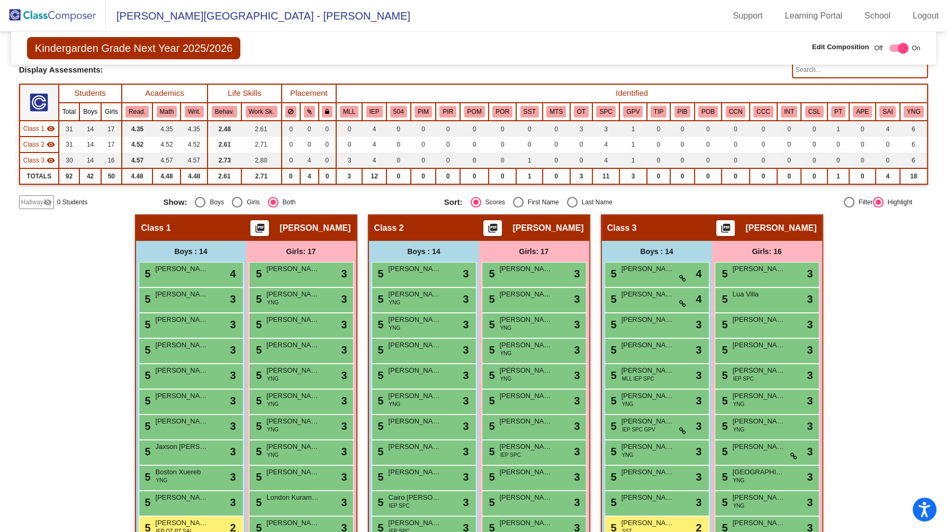
scroll to position [0, 0]
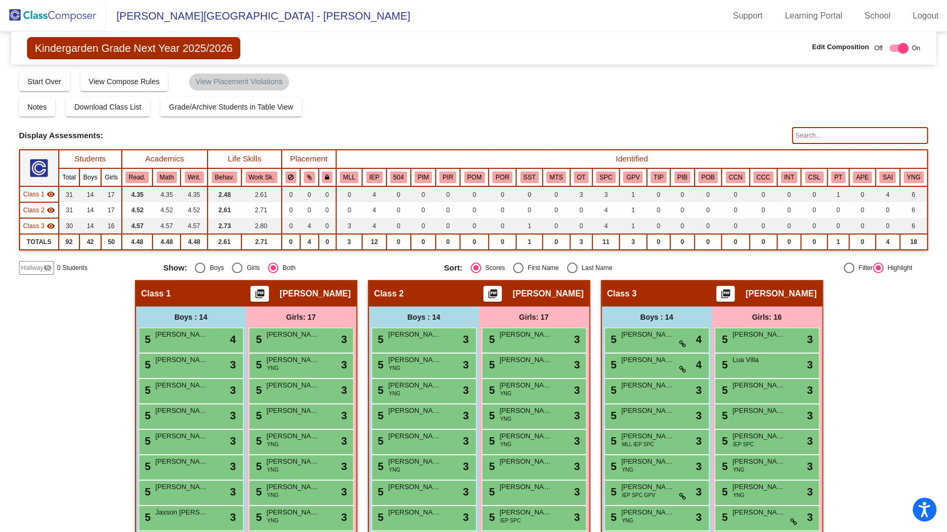
click at [65, 15] on img at bounding box center [53, 15] width 106 height 31
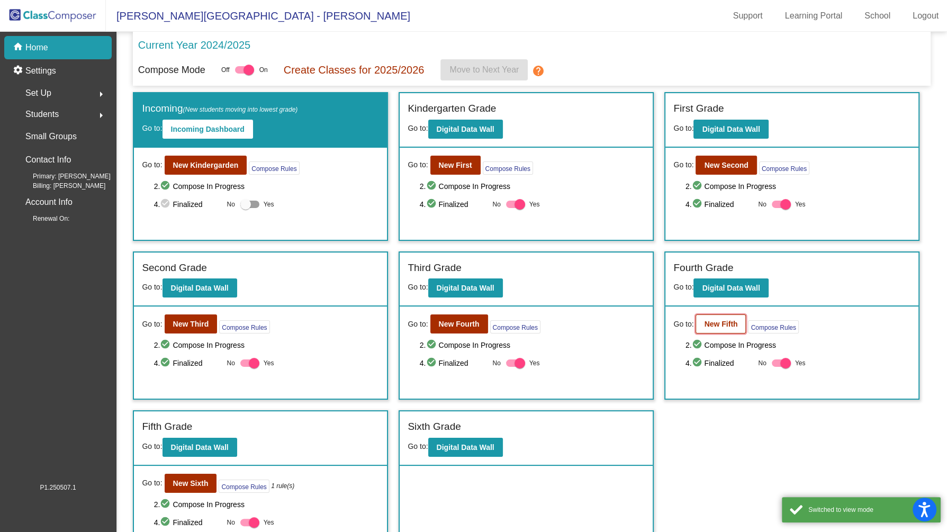
click at [722, 326] on b "New Fifth" at bounding box center [720, 324] width 33 height 8
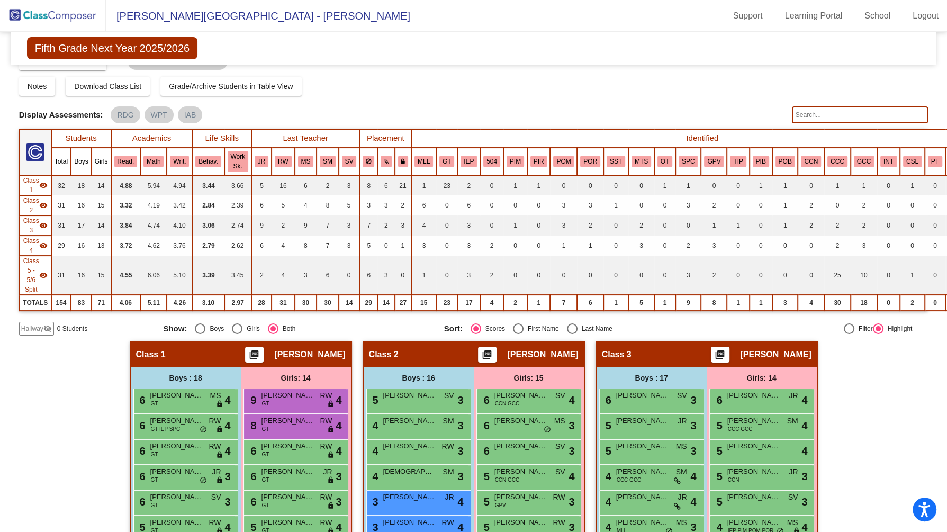
scroll to position [53, 0]
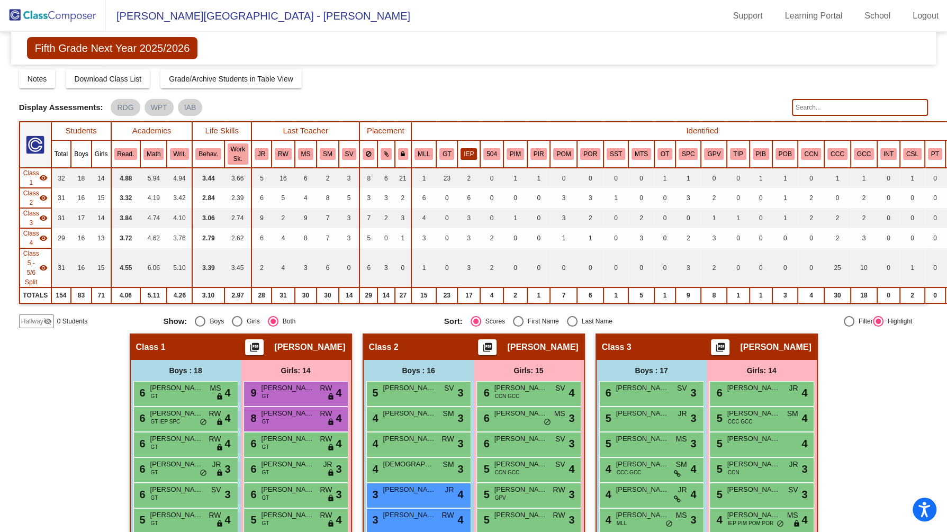
click at [461, 150] on button "IEP" at bounding box center [469, 154] width 16 height 12
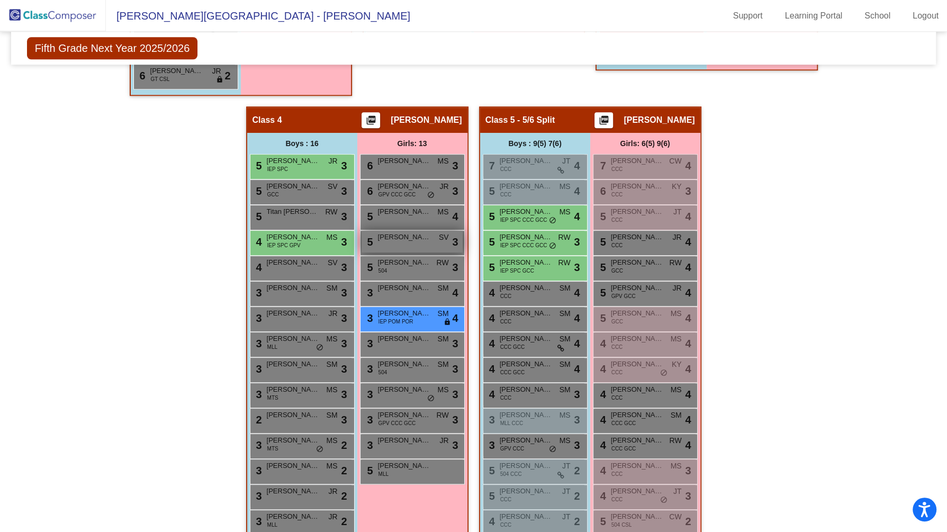
scroll to position [814, 0]
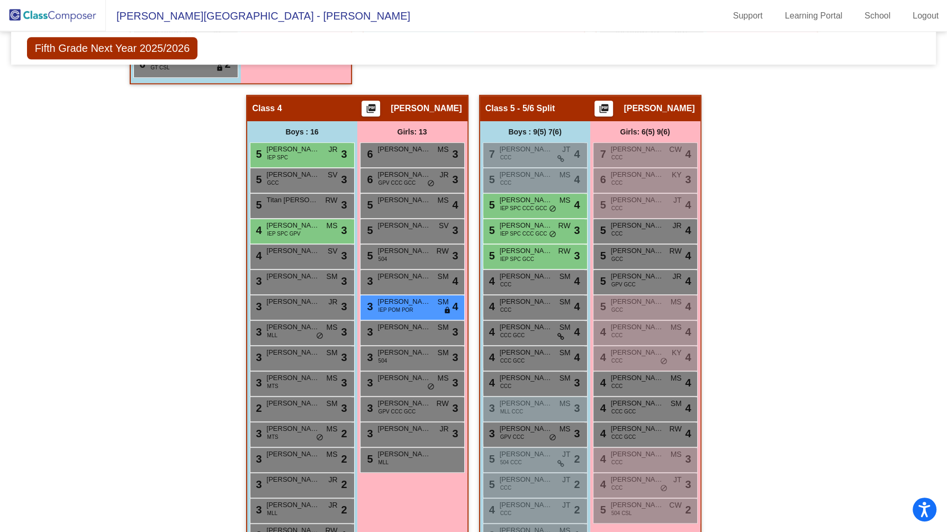
click at [130, 358] on div "Hallway - Hallway Class picture_as_pdf Add Student First Name Last Name Student…" at bounding box center [473, 69] width 909 height 993
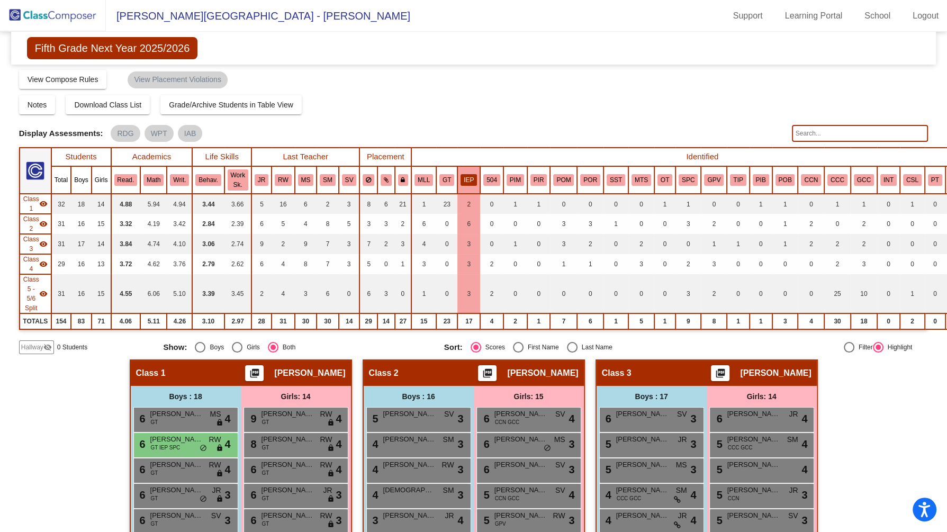
scroll to position [0, 0]
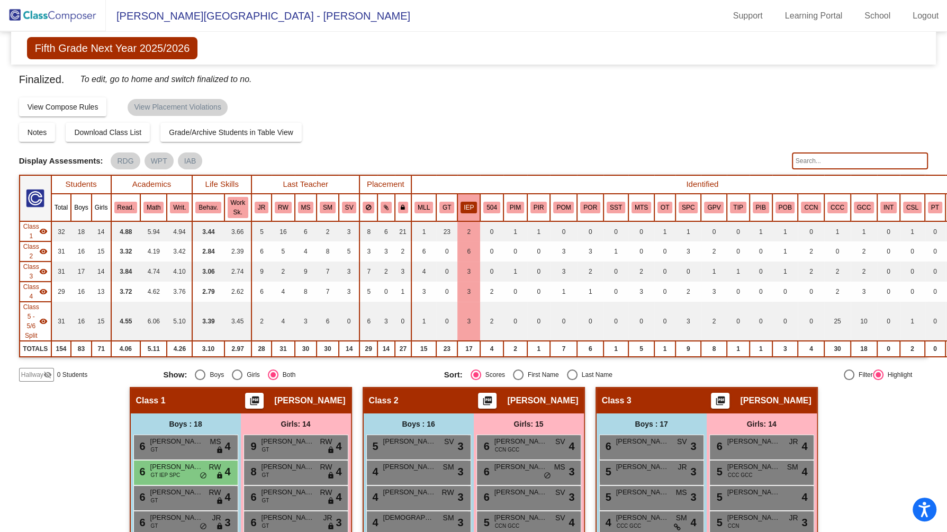
click at [482, 133] on div "Notes Download Class List Import Students Grade/Archive Students in Table View …" at bounding box center [473, 132] width 909 height 19
click at [461, 206] on button "IEP" at bounding box center [469, 208] width 16 height 12
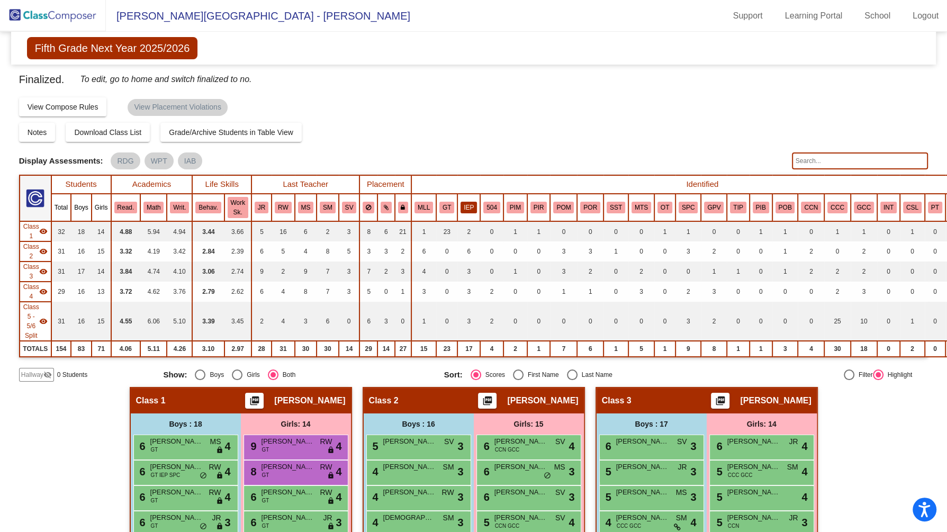
click at [461, 207] on button "IEP" at bounding box center [469, 208] width 16 height 12
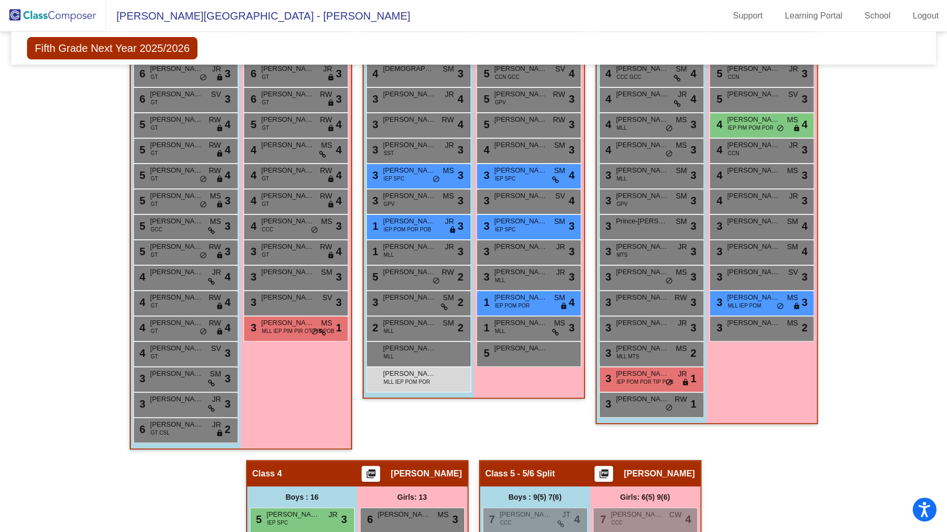
scroll to position [451, 0]
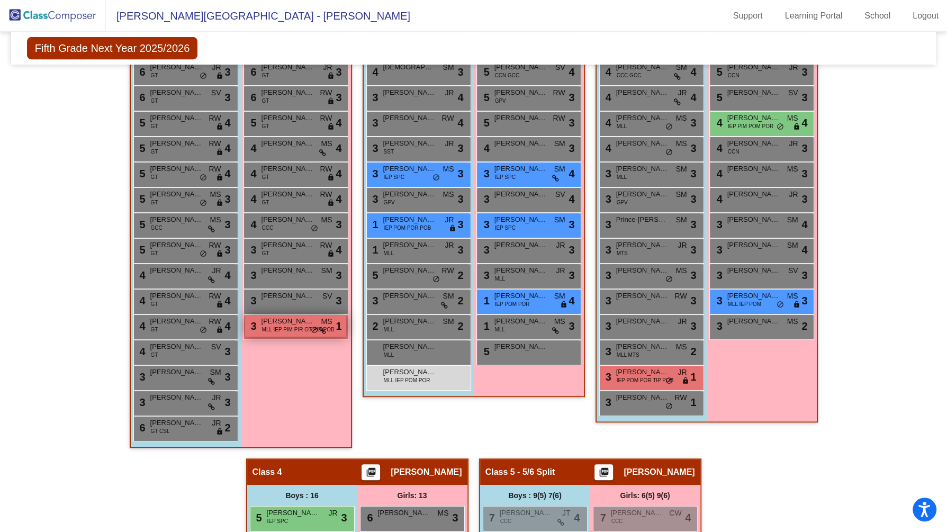
click at [290, 328] on span "MLL IEP PIM PIR OT PIB POB" at bounding box center [298, 330] width 73 height 8
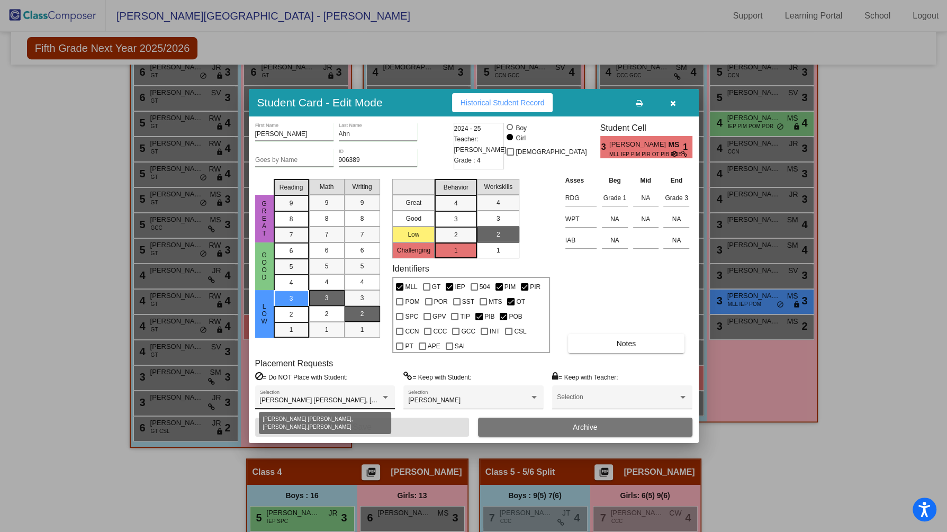
click at [387, 398] on div at bounding box center [385, 397] width 5 height 3
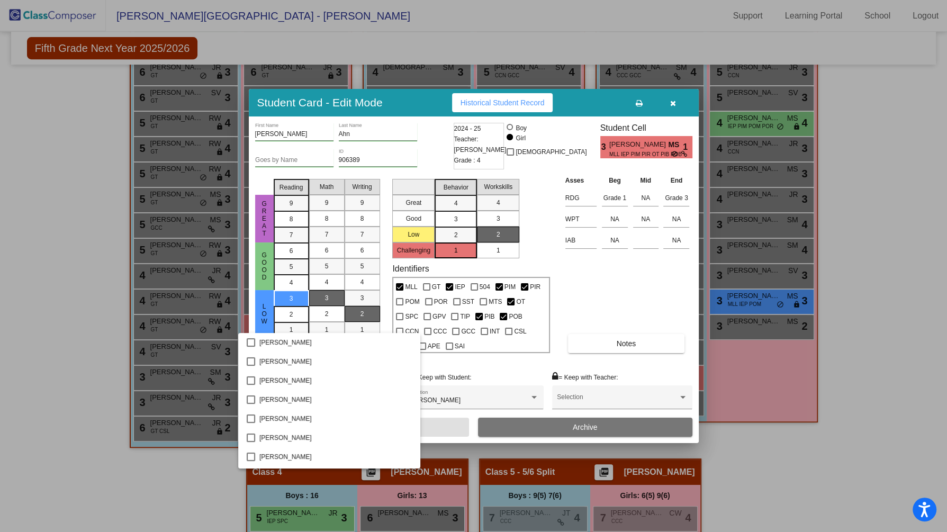
scroll to position [514, 0]
click at [760, 452] on div at bounding box center [473, 266] width 947 height 532
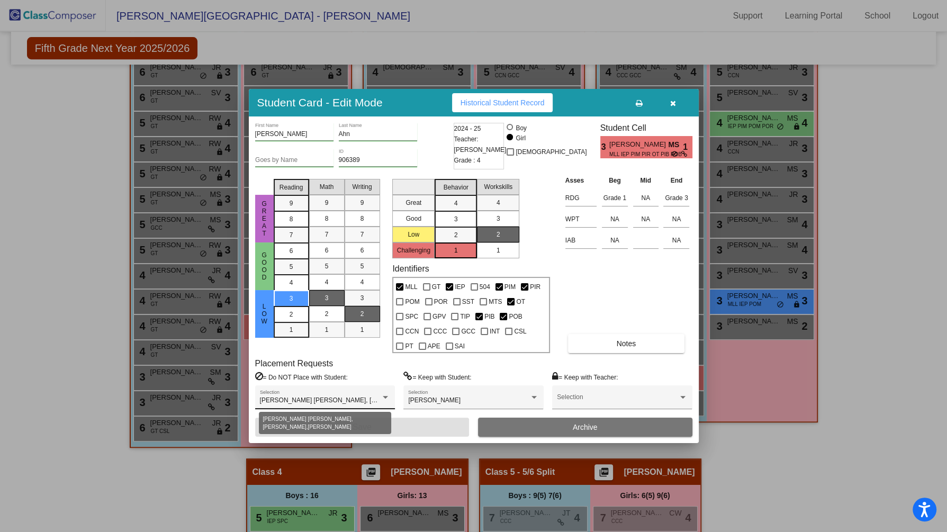
click at [385, 397] on div at bounding box center [385, 397] width 5 height 3
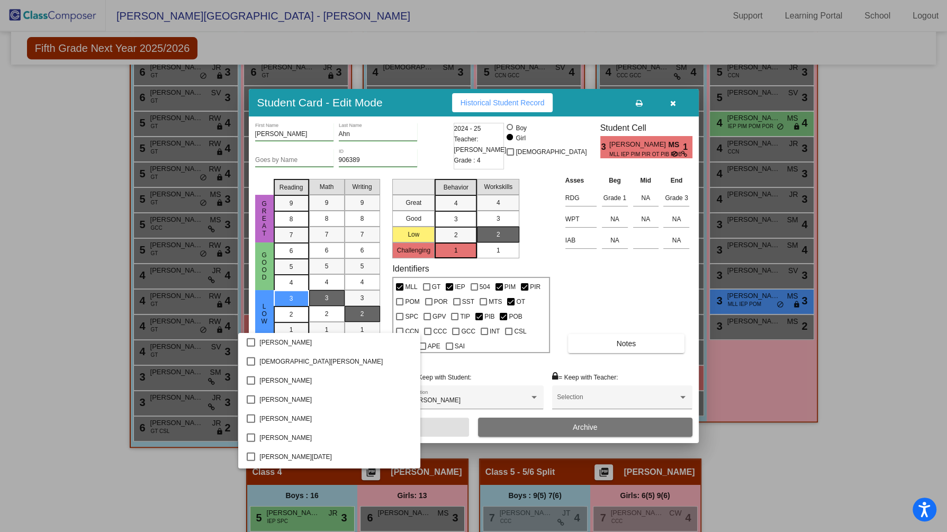
scroll to position [2761, 0]
click at [845, 464] on div at bounding box center [473, 266] width 947 height 532
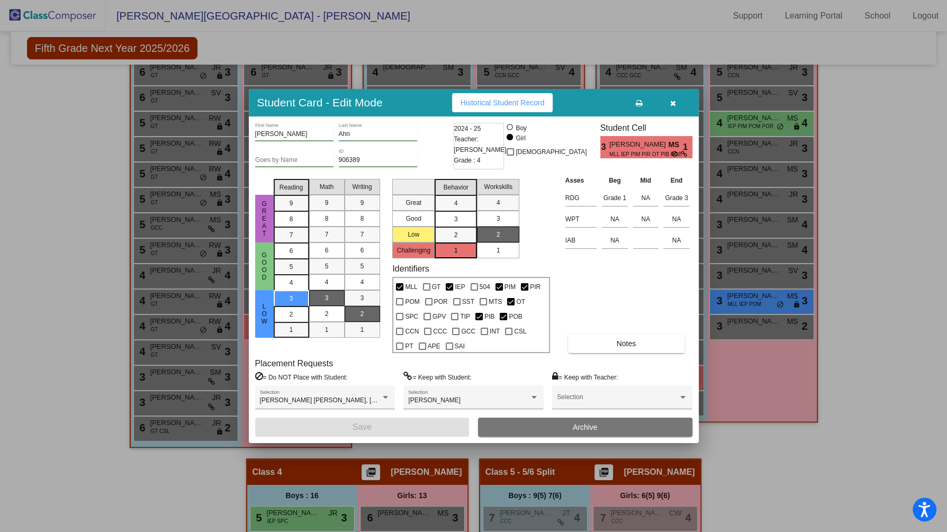
click at [676, 102] on icon "button" at bounding box center [673, 103] width 6 height 7
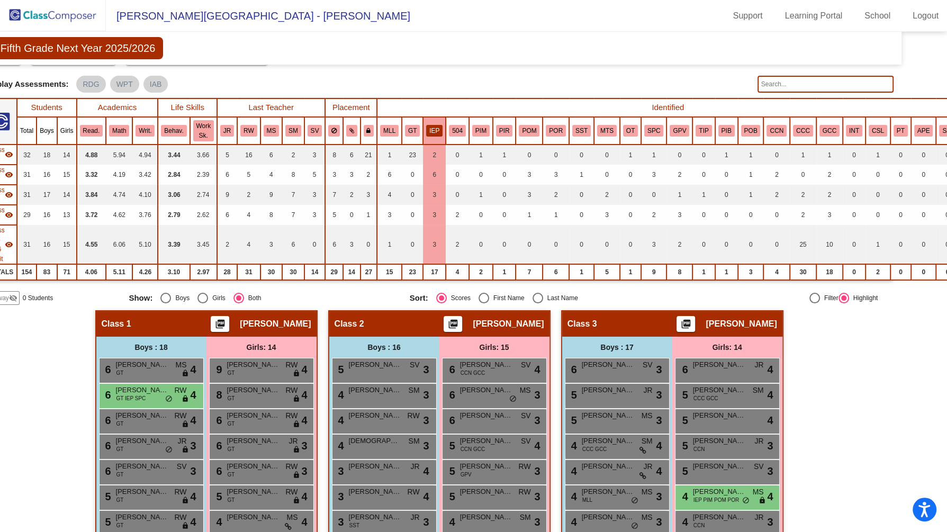
scroll to position [0, 34]
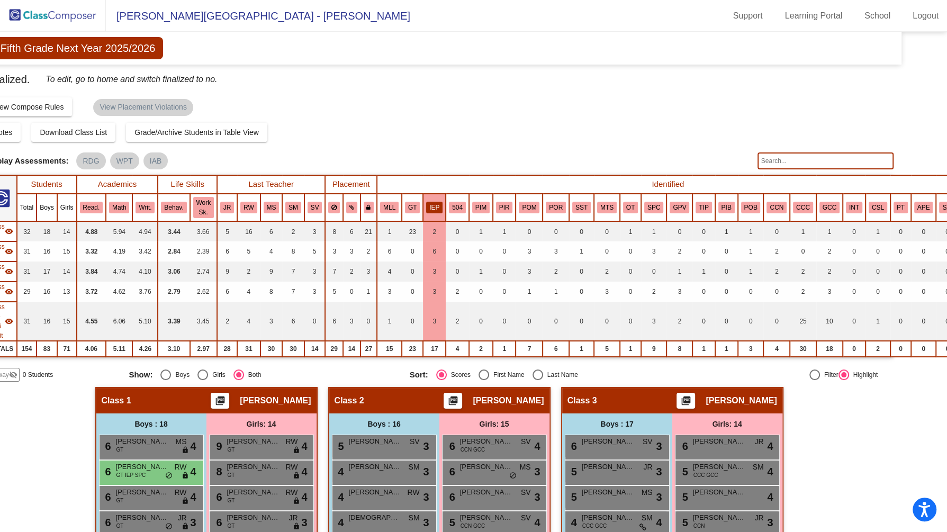
click at [803, 161] on input "text" at bounding box center [826, 160] width 137 height 17
type input "y"
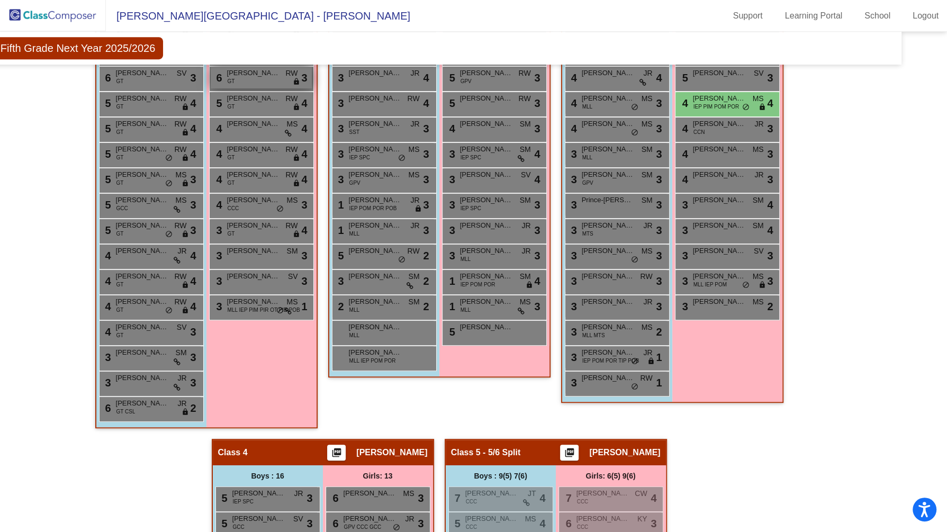
scroll to position [471, 34]
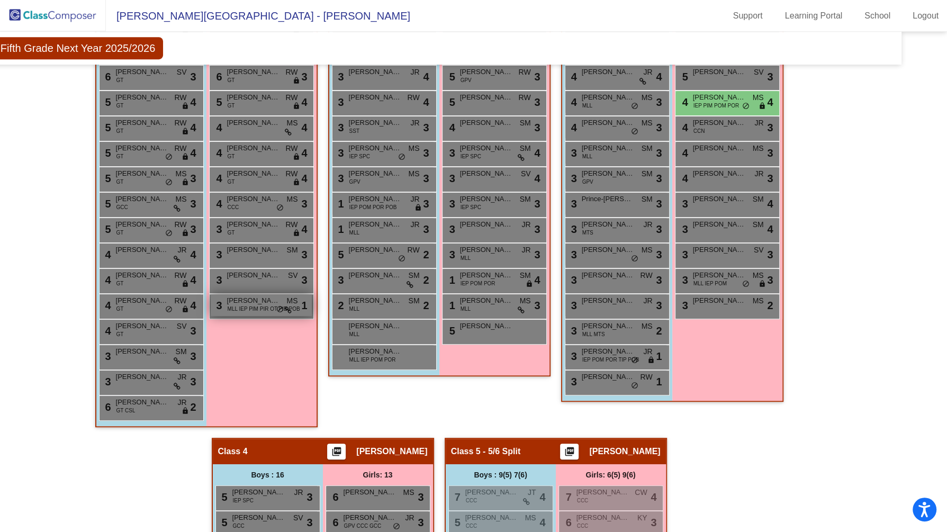
click at [240, 310] on span "MLL IEP PIM PIR OT PIB POB" at bounding box center [264, 309] width 73 height 8
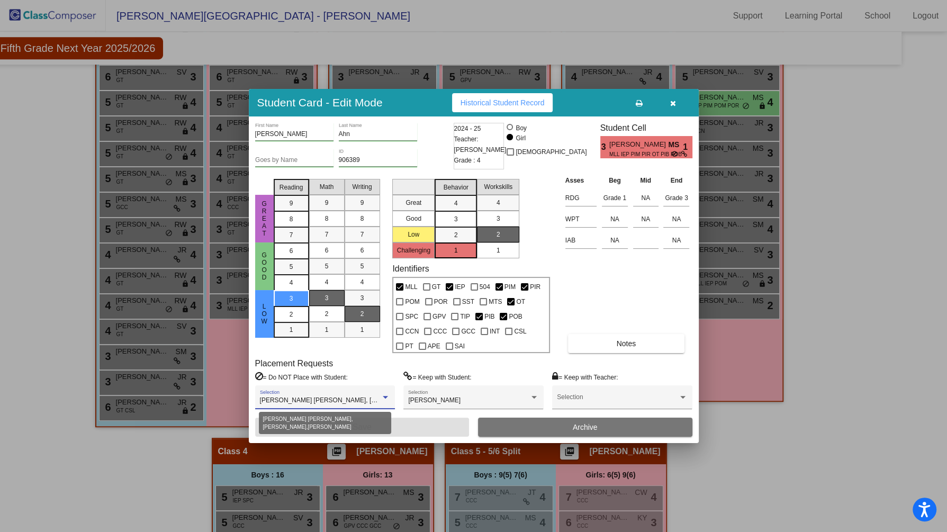
click at [385, 396] on div at bounding box center [385, 397] width 5 height 3
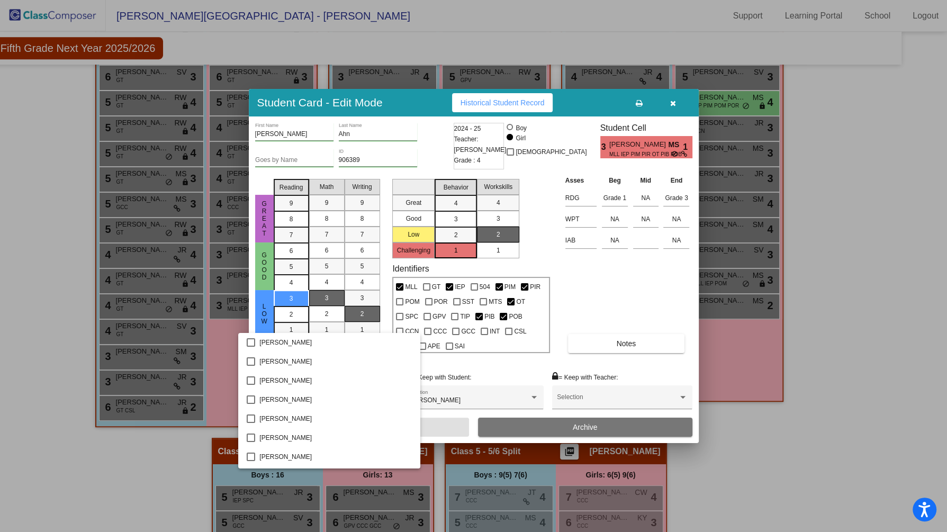
scroll to position [514, 0]
click at [842, 463] on div at bounding box center [473, 266] width 947 height 532
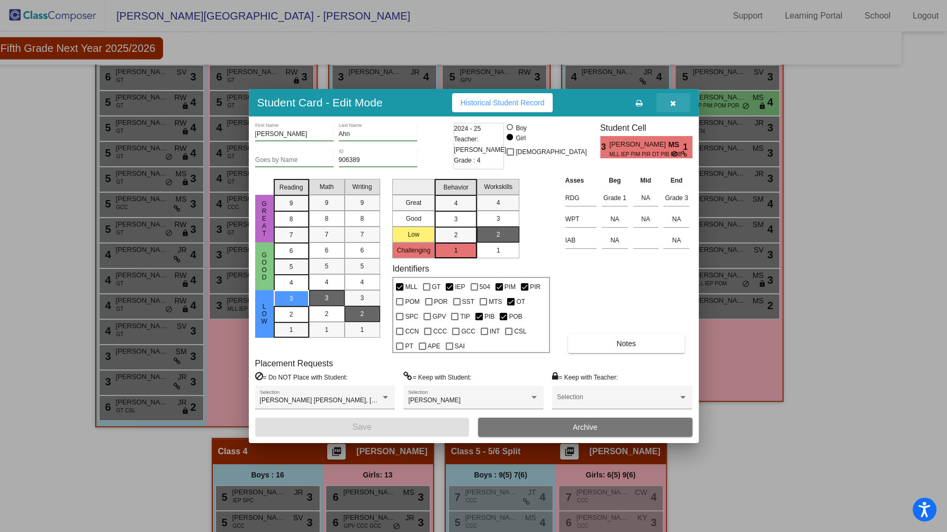
click at [673, 103] on icon "button" at bounding box center [673, 103] width 6 height 7
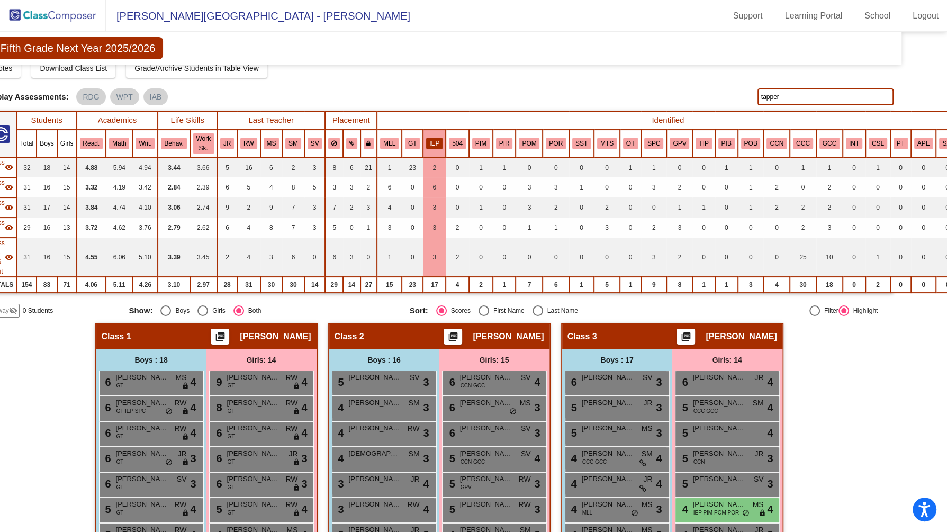
scroll to position [0, 34]
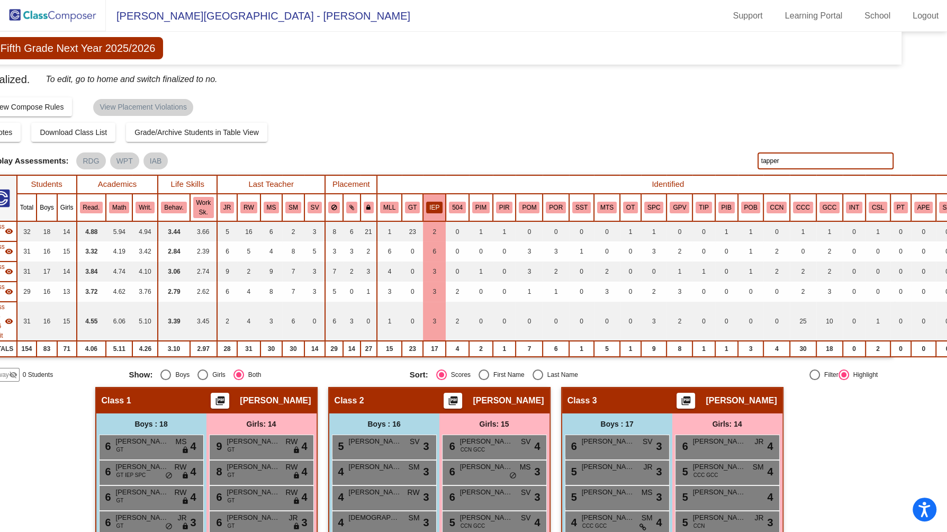
click at [783, 163] on input "tapper" at bounding box center [826, 160] width 137 height 17
type input "t"
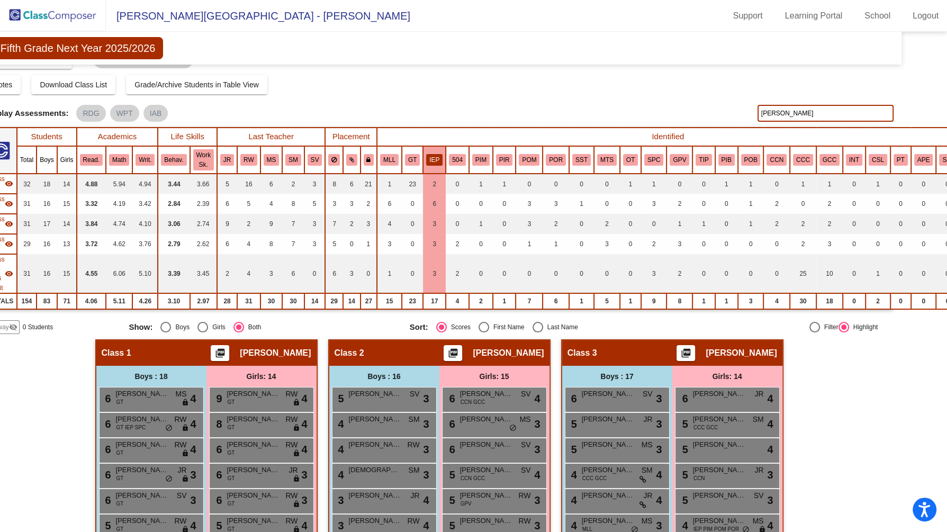
scroll to position [46, 34]
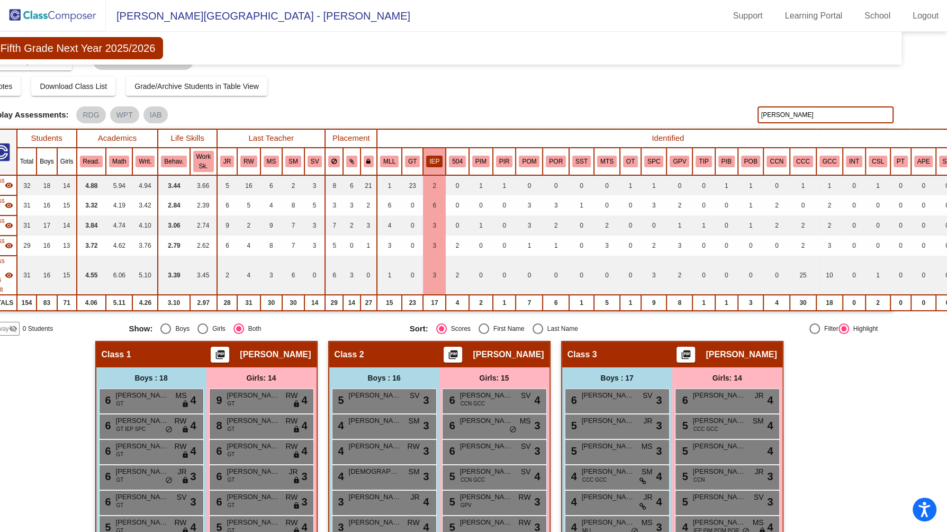
click at [819, 112] on input "anderson" at bounding box center [826, 114] width 137 height 17
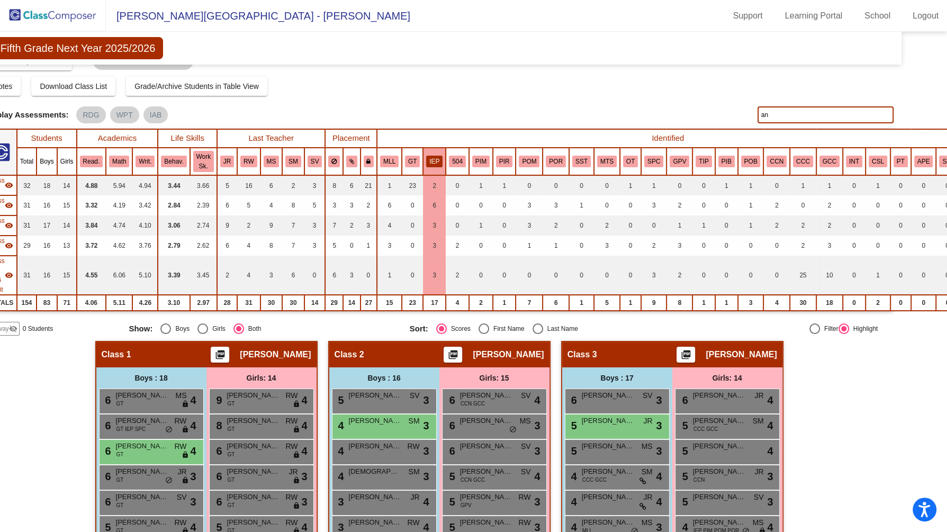
type input "a"
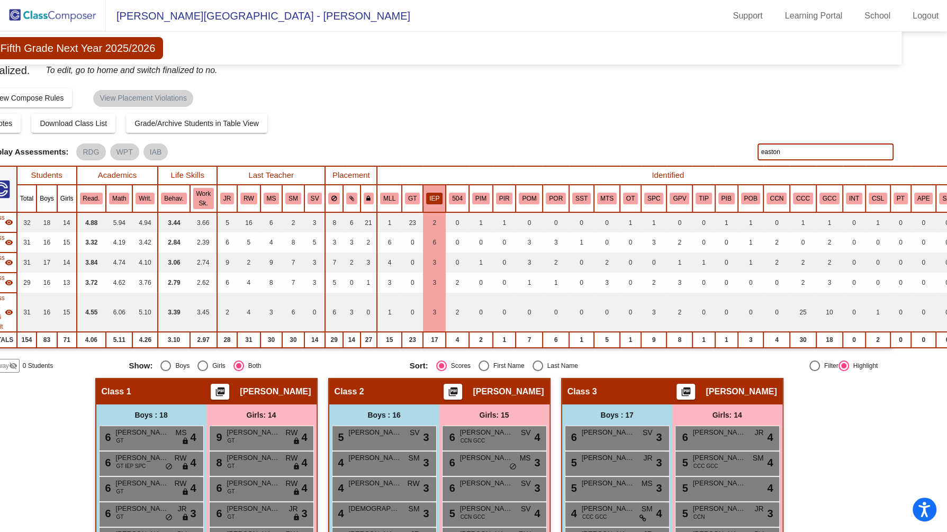
scroll to position [3, 34]
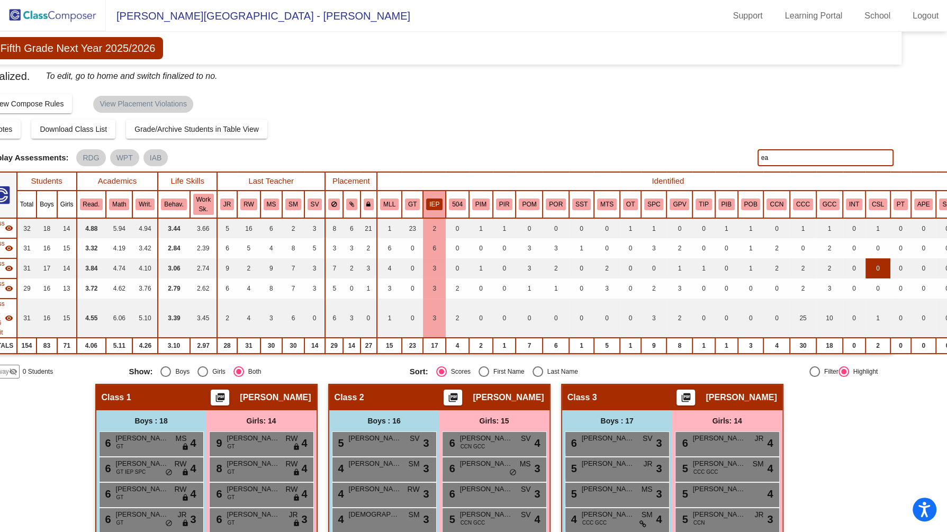
type input "e"
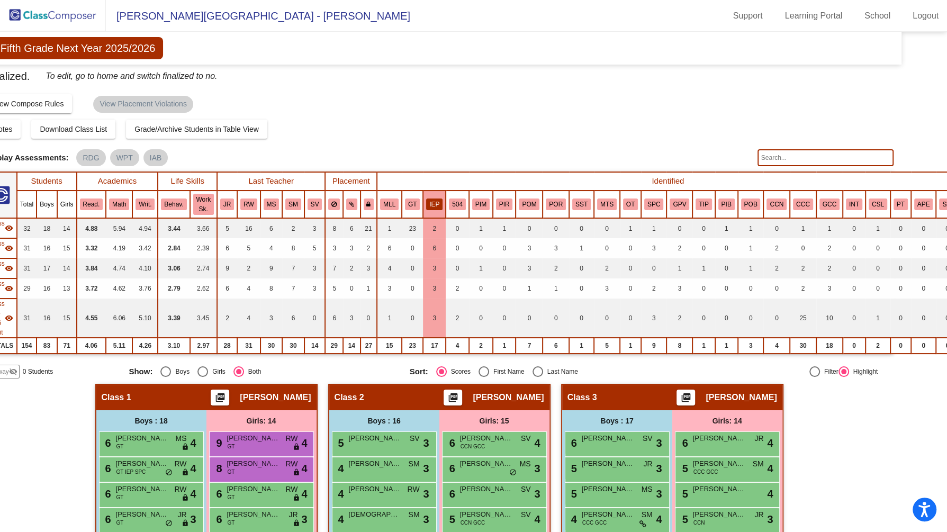
click at [692, 130] on div "Notes Download Class List Import Students Grade/Archive Students in Table View …" at bounding box center [439, 129] width 909 height 19
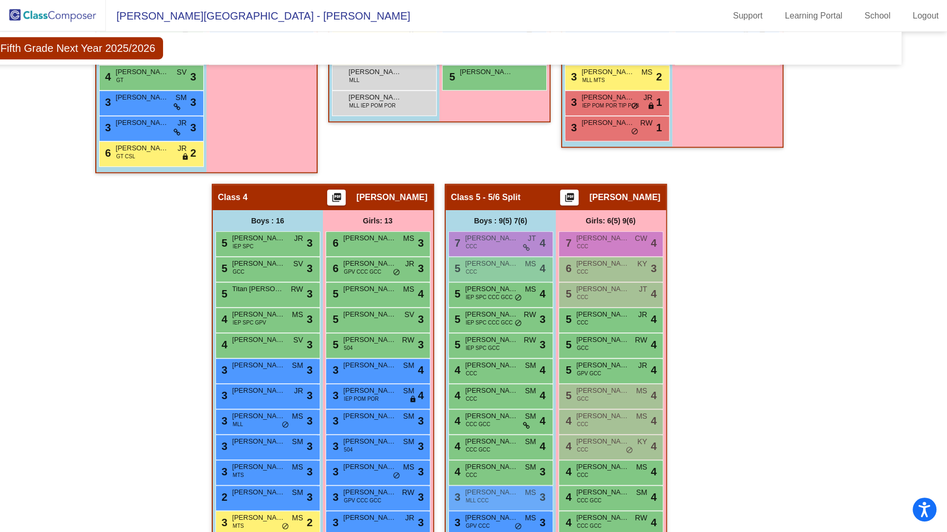
scroll to position [851, 34]
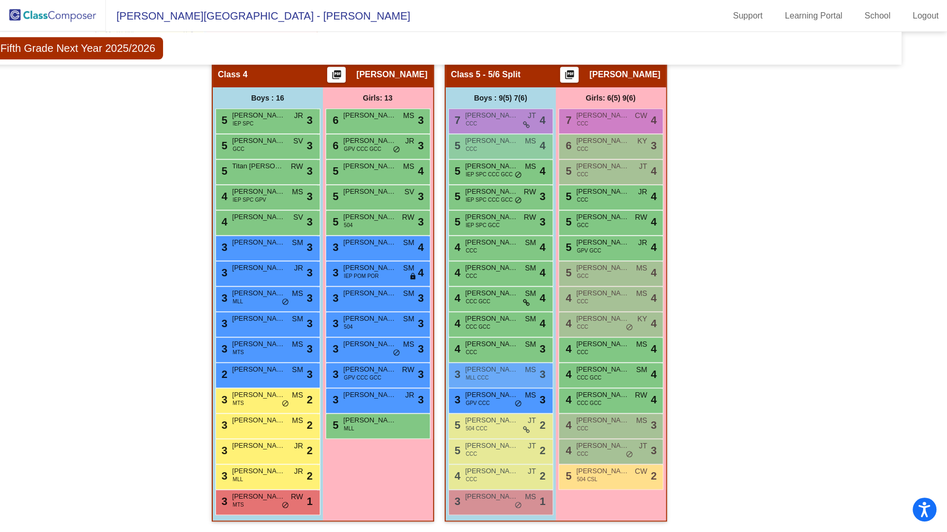
click at [0, 0] on div "Girls: 13 6 Alison Lee MS lock do_not_disturb_alt 3 6 Carmen Misiego GPV CCC GC…" at bounding box center [0, 0] width 0 height 0
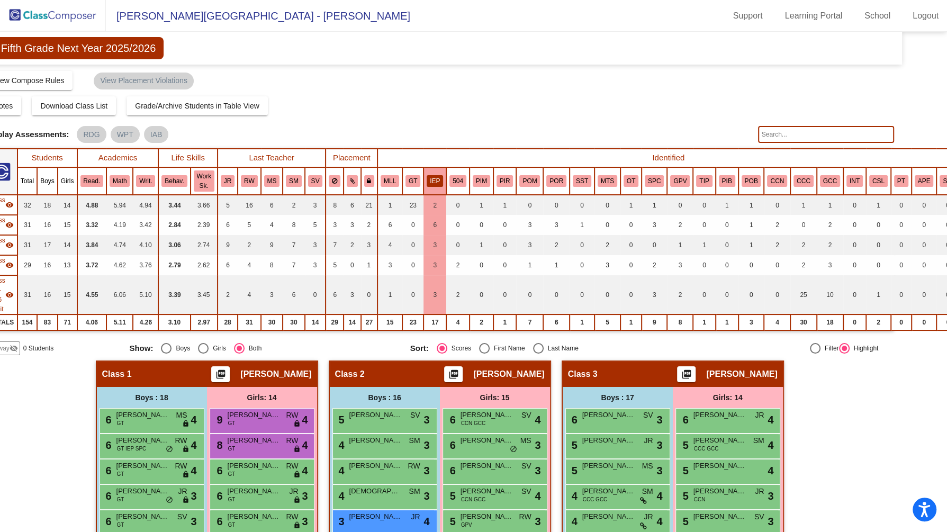
scroll to position [0, 34]
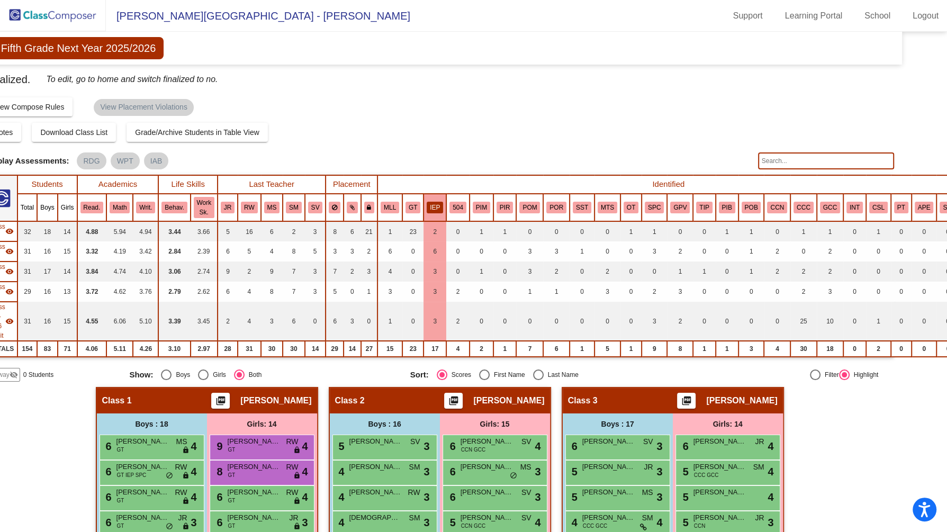
click at [428, 202] on button "IEP" at bounding box center [435, 208] width 16 height 12
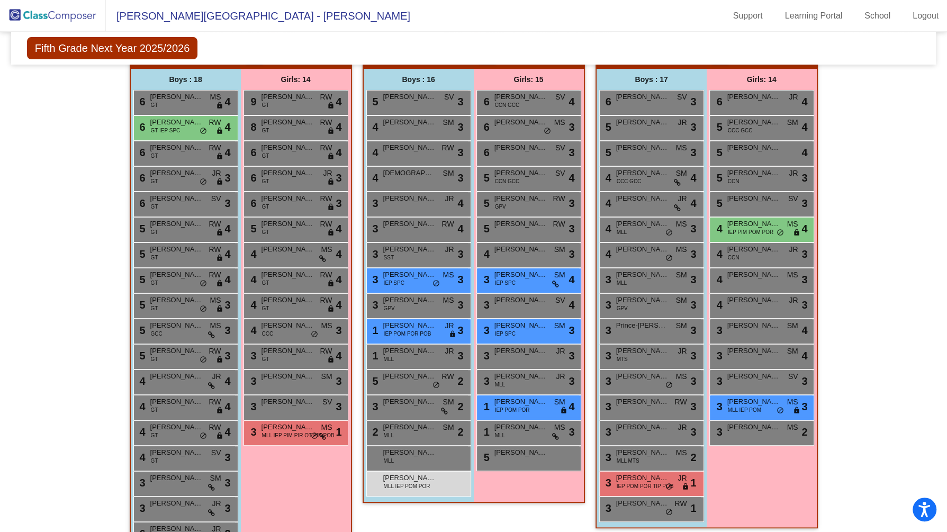
scroll to position [345, 0]
click at [0, 0] on div "Girls: 14 9 Yazhini Ramesh GT RW lock do_not_disturb_alt 4 8 Hannah Park GT RW …" at bounding box center [0, 0] width 0 height 0
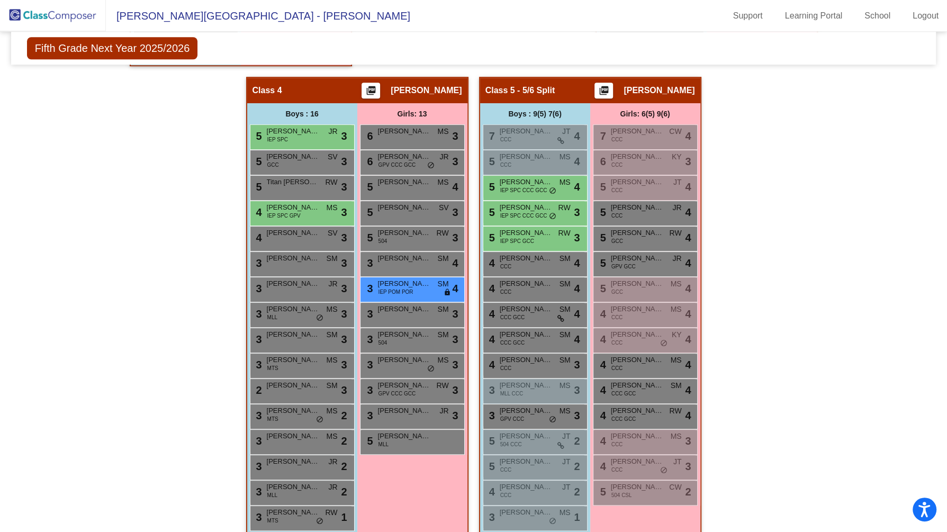
scroll to position [832, 0]
